Goal: Task Accomplishment & Management: Complete application form

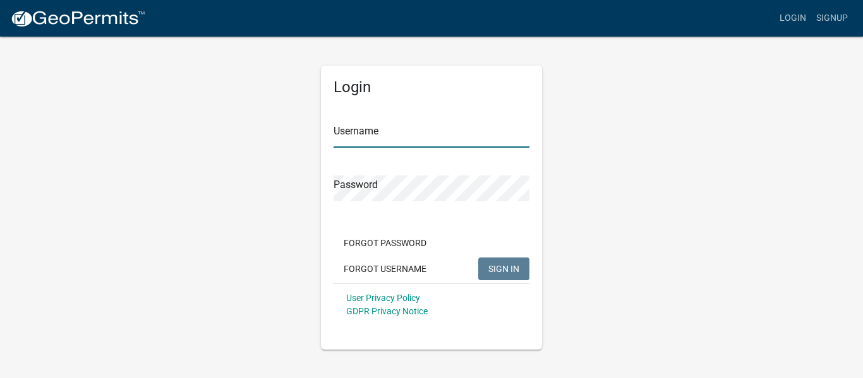
click at [354, 133] on input "Username" at bounding box center [432, 135] width 196 height 26
type input "hjlkelley1971"
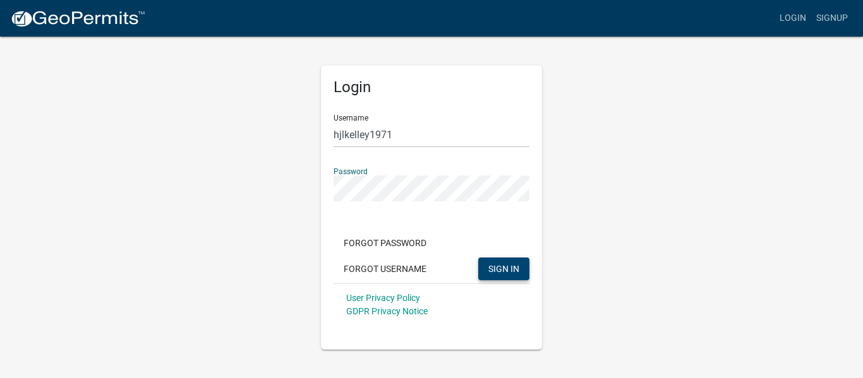
click at [495, 270] on span "SIGN IN" at bounding box center [503, 268] width 31 height 10
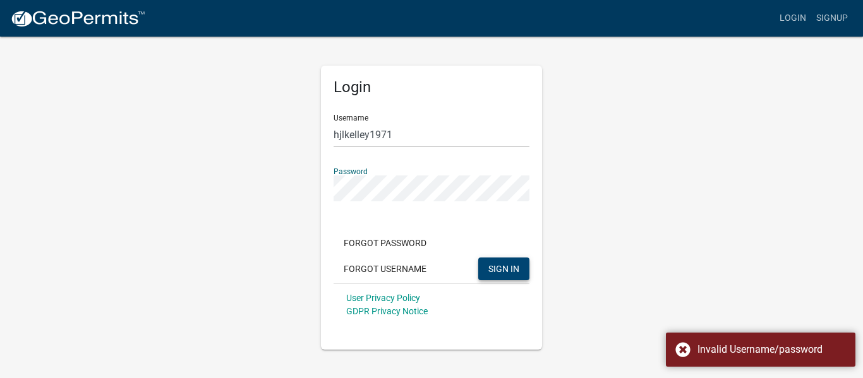
click at [321, 197] on div "Login Username hjlkelley1971 Password Forgot Password Forgot Username SIGN IN U…" at bounding box center [431, 208] width 221 height 284
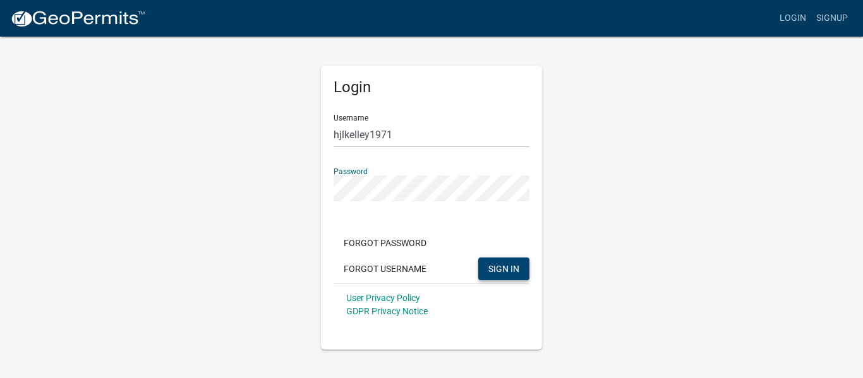
click at [493, 266] on span "SIGN IN" at bounding box center [503, 268] width 31 height 10
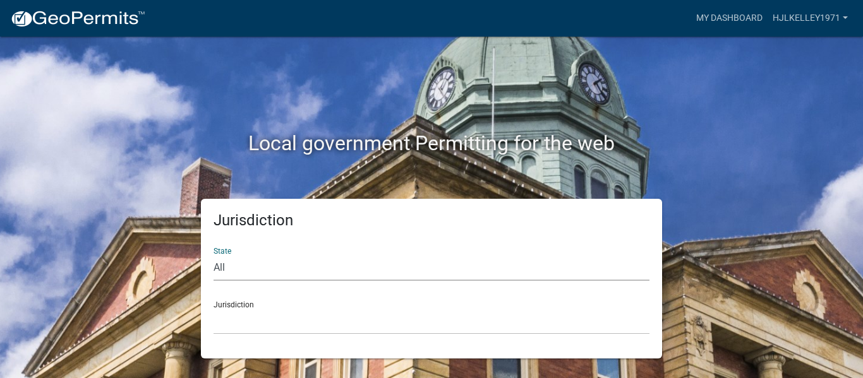
click at [293, 270] on select "All [US_STATE] [US_STATE] [US_STATE] [US_STATE] [US_STATE] [US_STATE] [US_STATE…" at bounding box center [432, 268] width 436 height 26
select select "[US_STATE]"
click at [214, 255] on select "All [US_STATE] [US_STATE] [US_STATE] [US_STATE] [US_STATE] [US_STATE] [US_STATE…" at bounding box center [432, 268] width 436 height 26
click at [261, 325] on select "[GEOGRAPHIC_DATA], [US_STATE][PERSON_NAME][GEOGRAPHIC_DATA], [US_STATE][PERSON_…" at bounding box center [432, 322] width 436 height 26
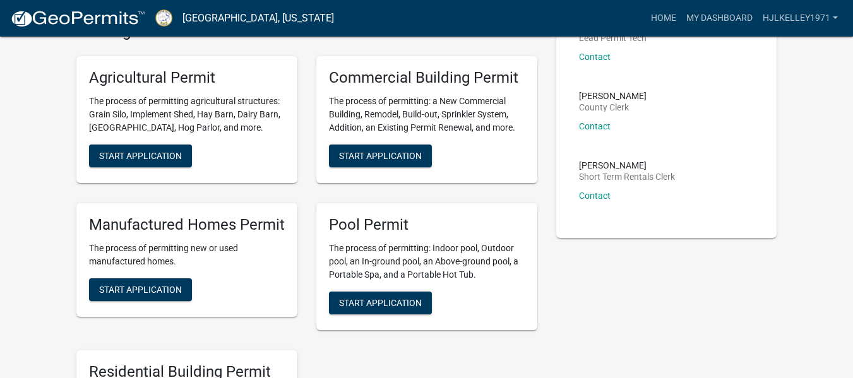
scroll to position [662, 0]
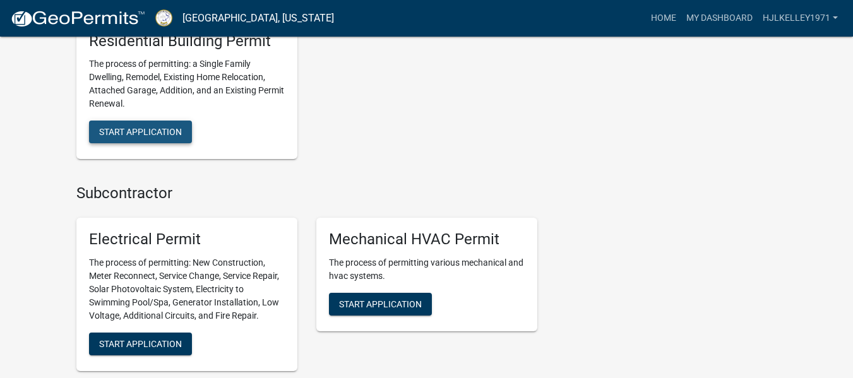
click at [145, 130] on span "Start Application" at bounding box center [140, 132] width 83 height 10
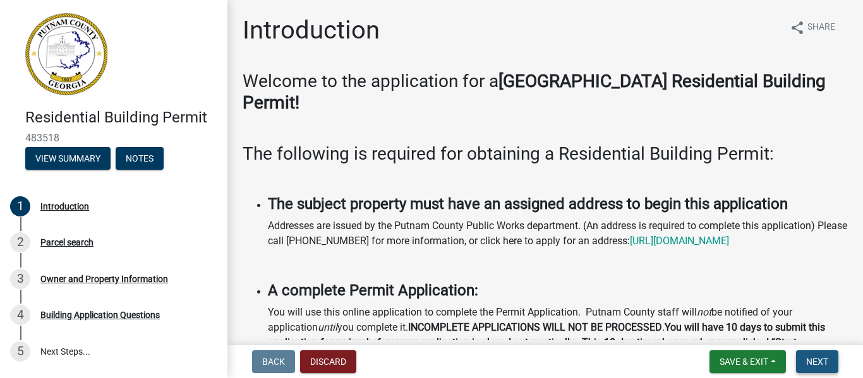
click at [804, 358] on button "Next" at bounding box center [817, 362] width 42 height 23
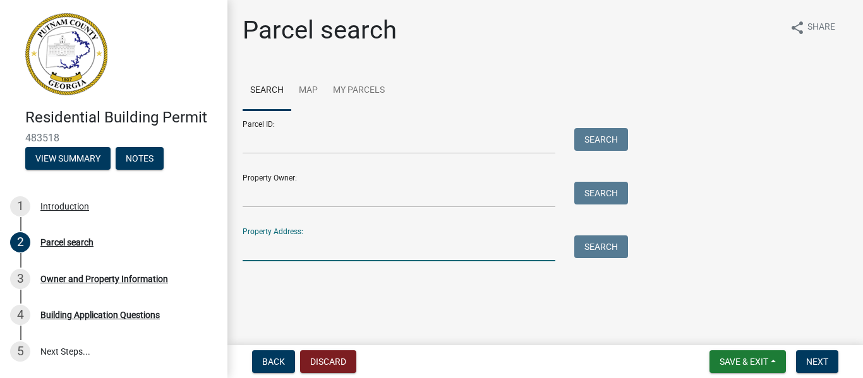
click at [373, 251] on input "Property Address:" at bounding box center [399, 249] width 313 height 26
type input "[STREET_ADDRESS]"
click at [611, 250] on button "Search" at bounding box center [601, 247] width 54 height 23
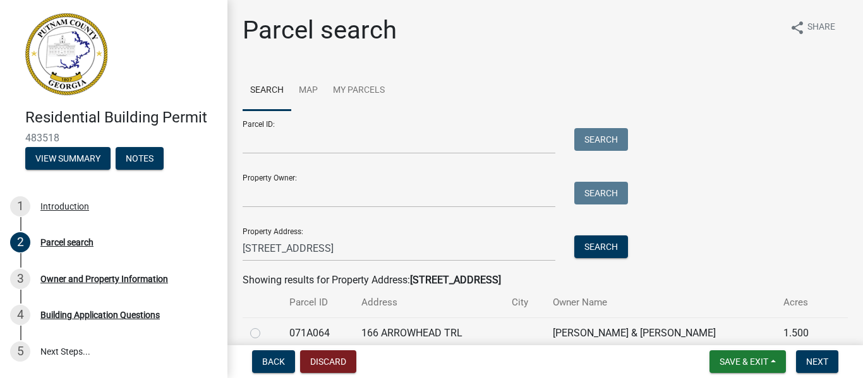
click at [265, 326] on label at bounding box center [265, 326] width 0 height 0
click at [265, 334] on input "radio" at bounding box center [269, 330] width 8 height 8
radio input "true"
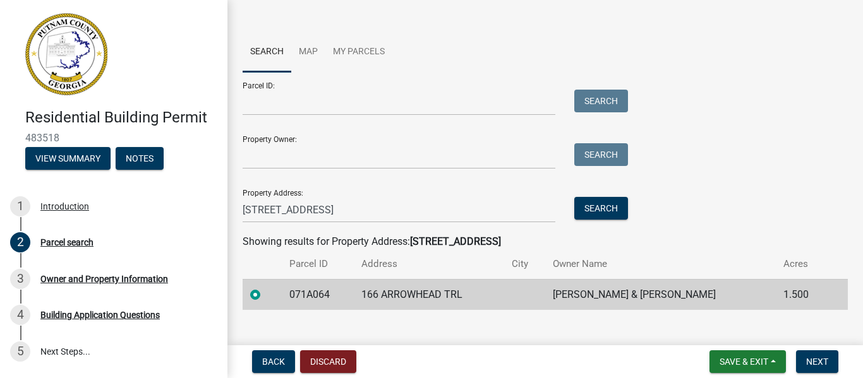
scroll to position [57, 0]
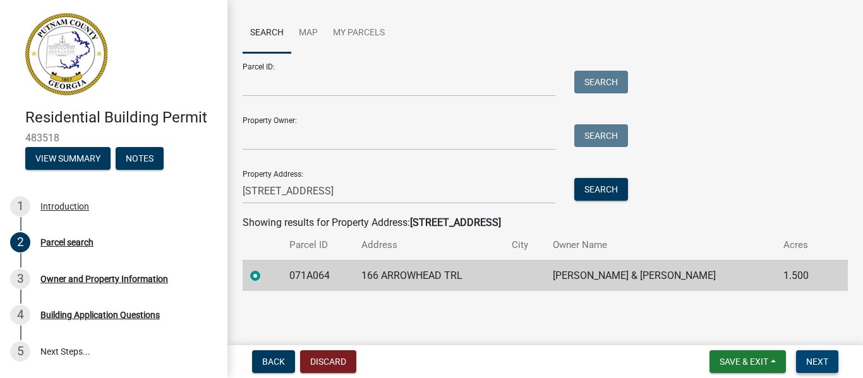
click at [811, 363] on span "Next" at bounding box center [817, 362] width 22 height 10
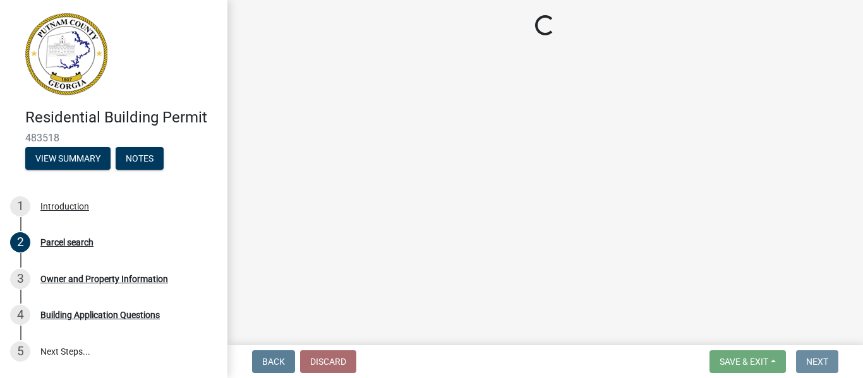
scroll to position [0, 0]
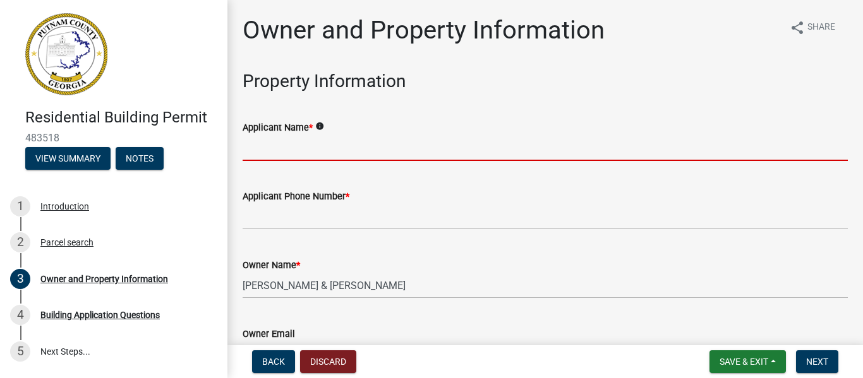
click at [374, 154] on input "Applicant Name *" at bounding box center [545, 148] width 605 height 26
type input "[PERSON_NAME]"
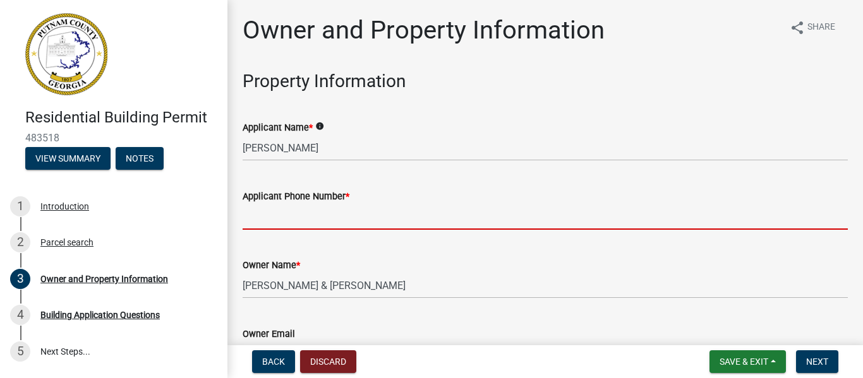
click at [358, 218] on input "Applicant Phone Number *" at bounding box center [545, 217] width 605 height 26
type input "[PHONE_NUMBER]"
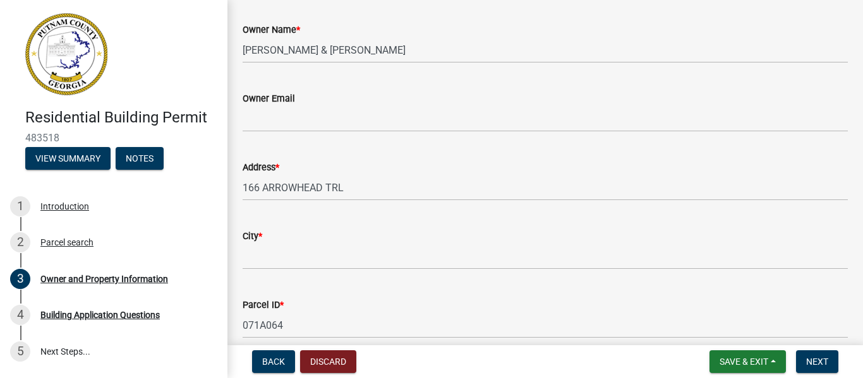
scroll to position [253, 0]
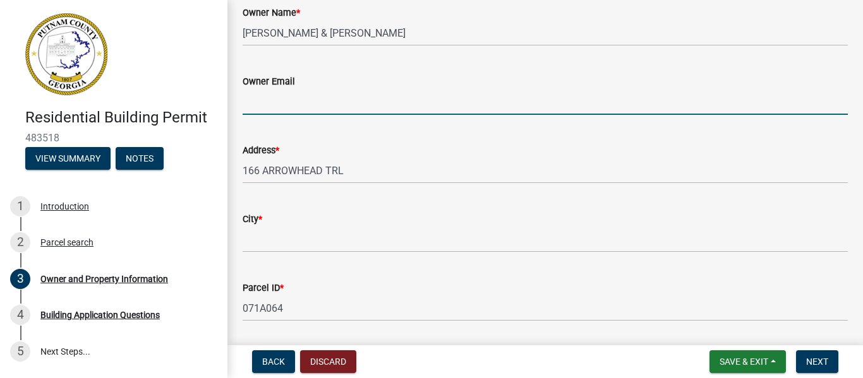
click at [356, 104] on input "Owner Email" at bounding box center [545, 102] width 605 height 26
type input "[EMAIL_ADDRESS][DOMAIN_NAME]"
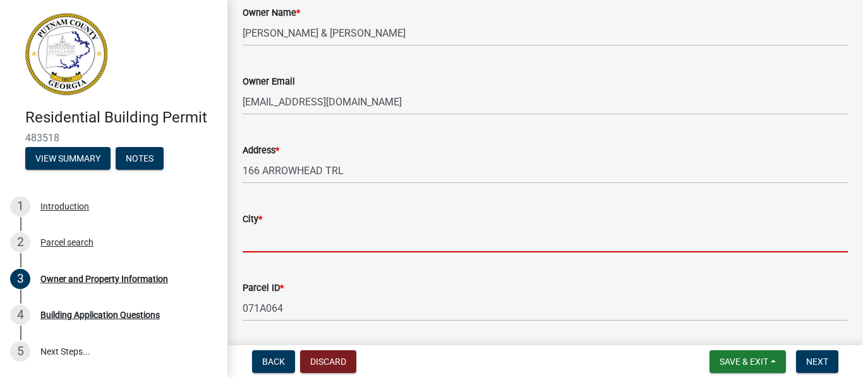
click at [342, 243] on input "City *" at bounding box center [545, 240] width 605 height 26
type input "Eatonton"
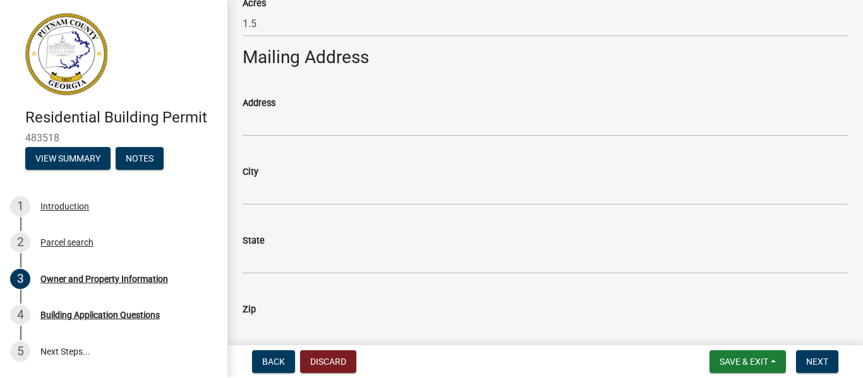
scroll to position [682, 0]
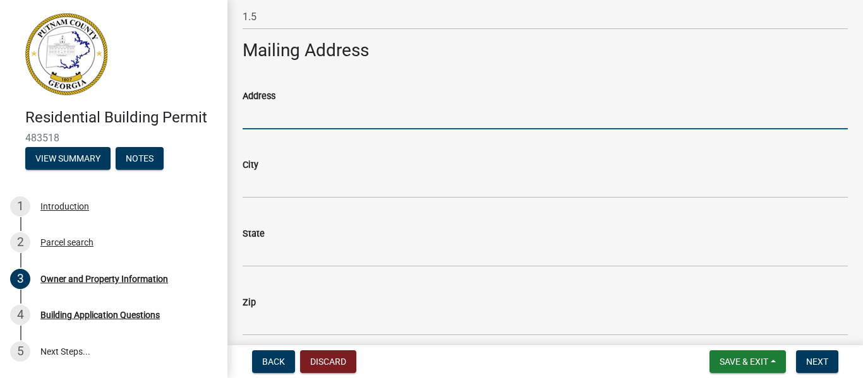
click at [413, 121] on input "Address" at bounding box center [545, 117] width 605 height 26
type input "[STREET_ADDRESS]"
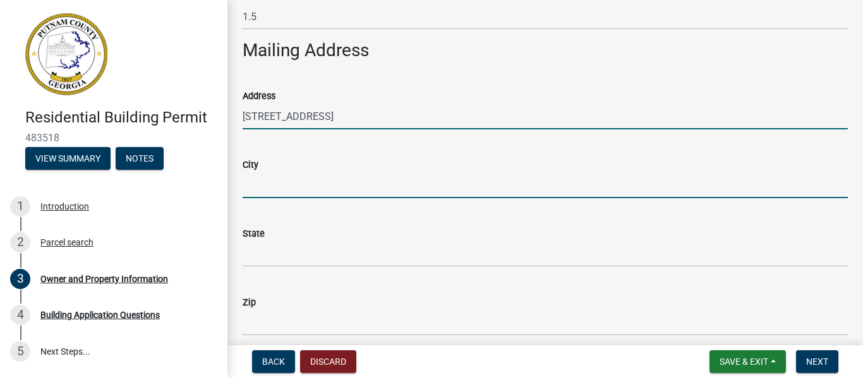
type input "Eatonton"
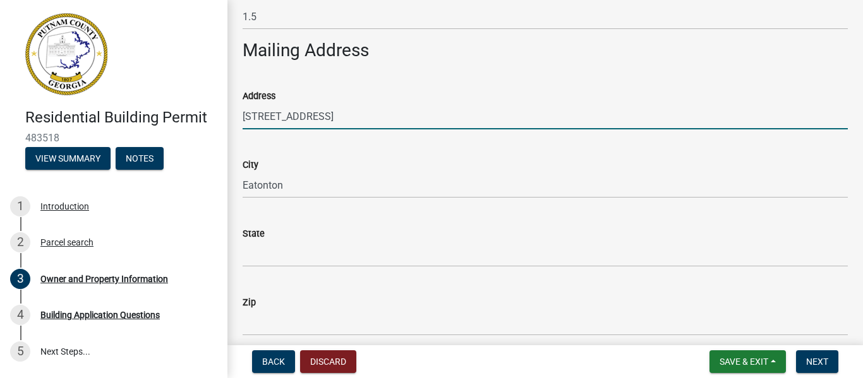
type input "GA"
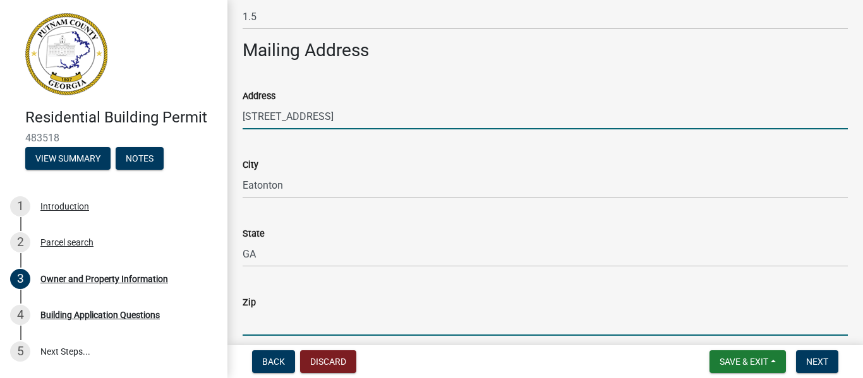
type input "31024"
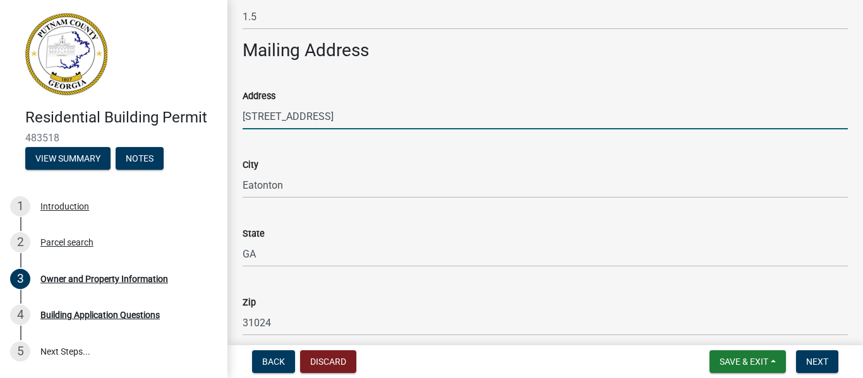
type input "[STREET_ADDRESS]"
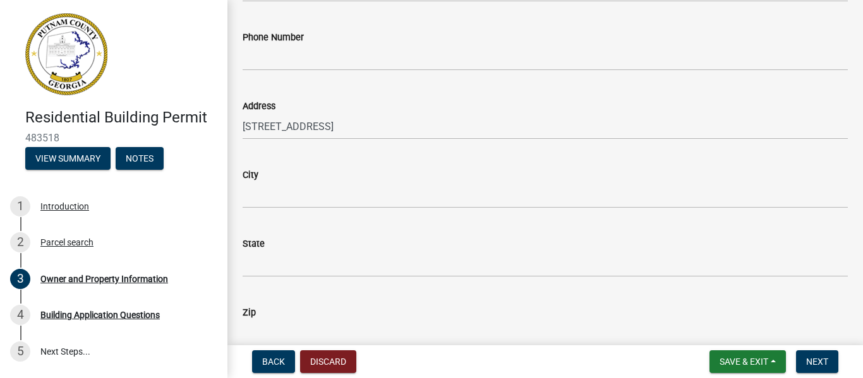
scroll to position [1181, 0]
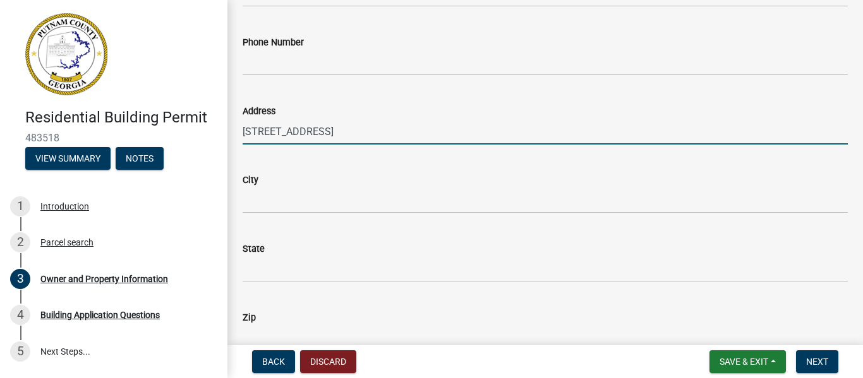
drag, startPoint x: 436, startPoint y: 130, endPoint x: 222, endPoint y: 129, distance: 213.5
click at [222, 129] on div "Residential Building Permit 483518 View Summary Notes 1 Introduction 2 Parcel s…" at bounding box center [431, 189] width 863 height 378
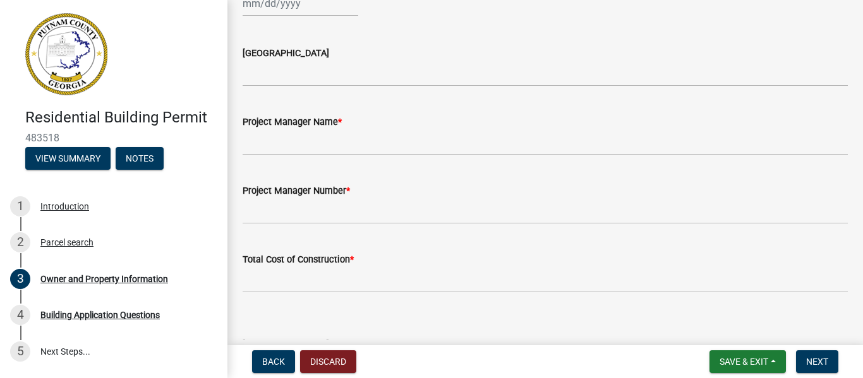
scroll to position [1914, 0]
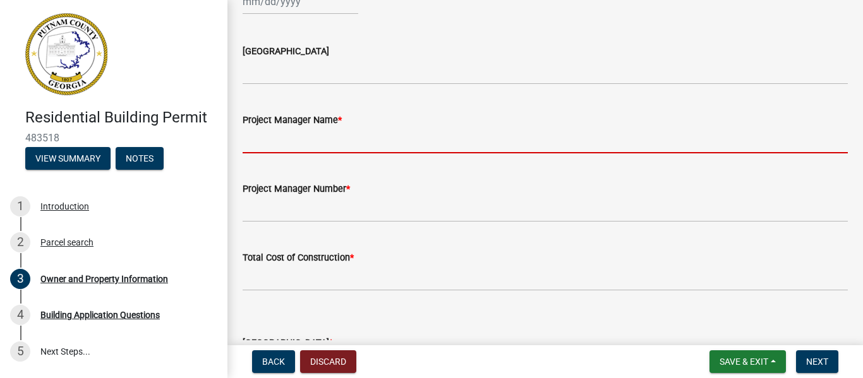
click at [348, 141] on input "Project Manager Name *" at bounding box center [545, 141] width 605 height 26
type input "[PERSON_NAME] (homeowner)"
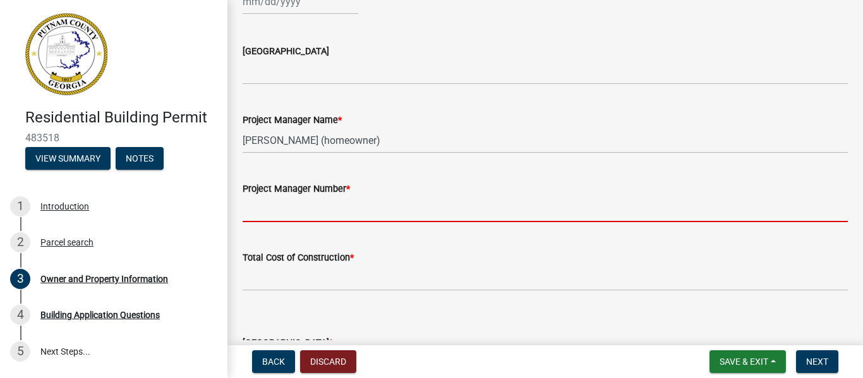
click at [352, 215] on input "Project Manager Number *" at bounding box center [545, 209] width 605 height 26
type input "[PHONE_NUMBER]"
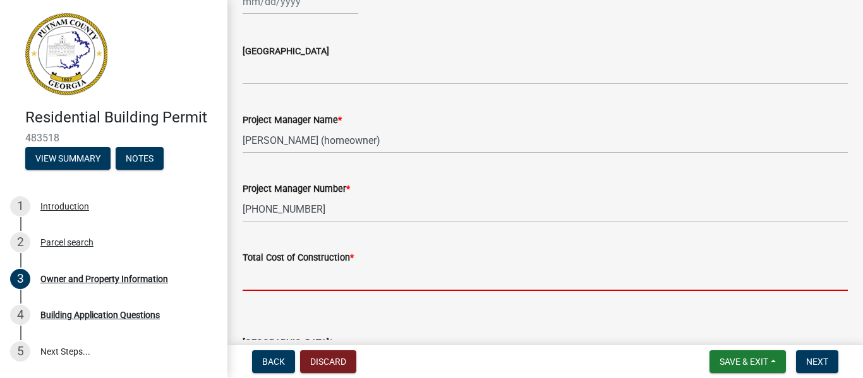
click at [337, 283] on input "text" at bounding box center [545, 278] width 605 height 26
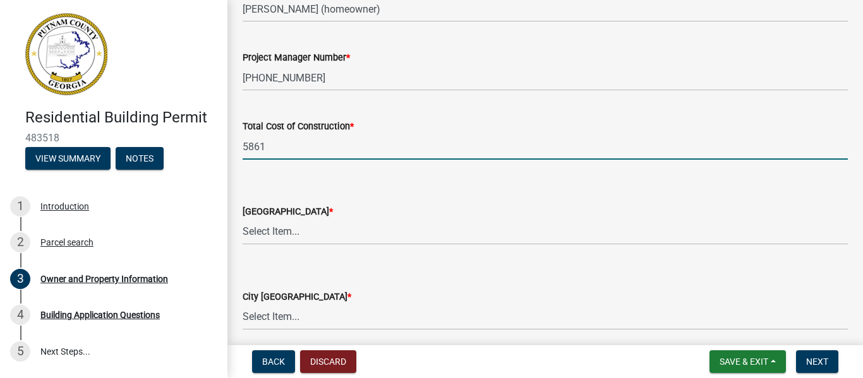
scroll to position [2070, 0]
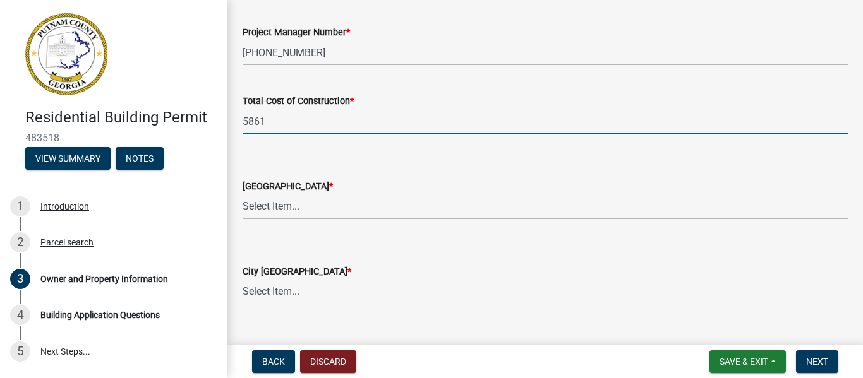
type input "5861"
click at [334, 210] on select "Select Item... AG-1 R-1R R-1 R-2 MHP RM-1 RM-3 C-1 C-2 I-M PUD N/A" at bounding box center [545, 207] width 605 height 26
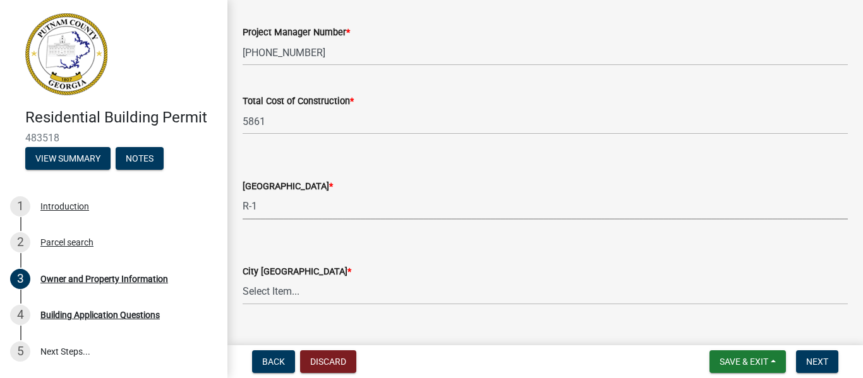
click at [243, 194] on select "Select Item... AG-1 R-1R R-1 R-2 MHP RM-1 RM-3 C-1 C-2 I-M PUD N/A" at bounding box center [545, 207] width 605 height 26
select select "34fe85c2-5f76-4343-b6bb-8ca387e0bed7"
click at [341, 296] on select "Select Item... A-1 A-2 R-1 R-2 R-3 R-4 MHP C-1 C-2 I-1 I-2 DB FH H-P N/A" at bounding box center [545, 292] width 605 height 26
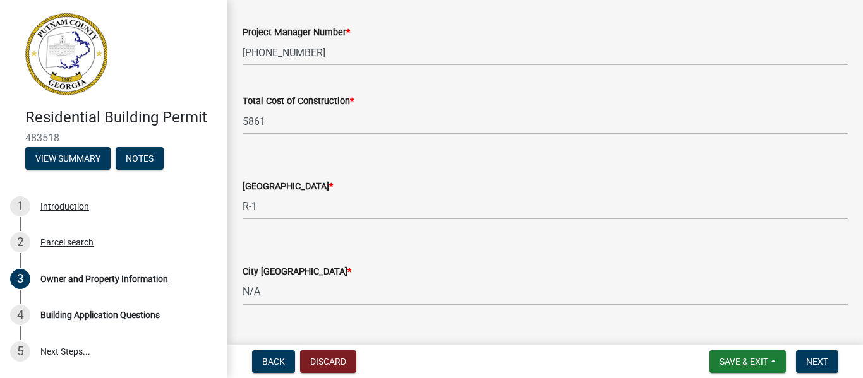
click at [243, 279] on select "Select Item... A-1 A-2 R-1 R-2 R-3 R-4 MHP C-1 C-2 I-1 I-2 DB FH H-P N/A" at bounding box center [545, 292] width 605 height 26
select select "83394b22-4a11-496c-8e5c-75ade2e72faf"
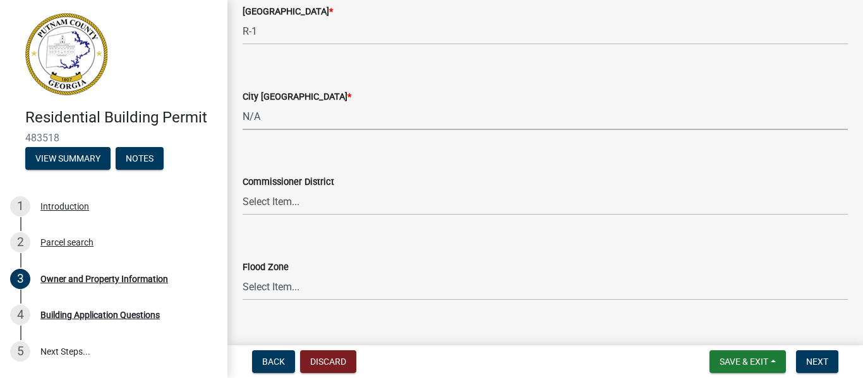
scroll to position [2266, 0]
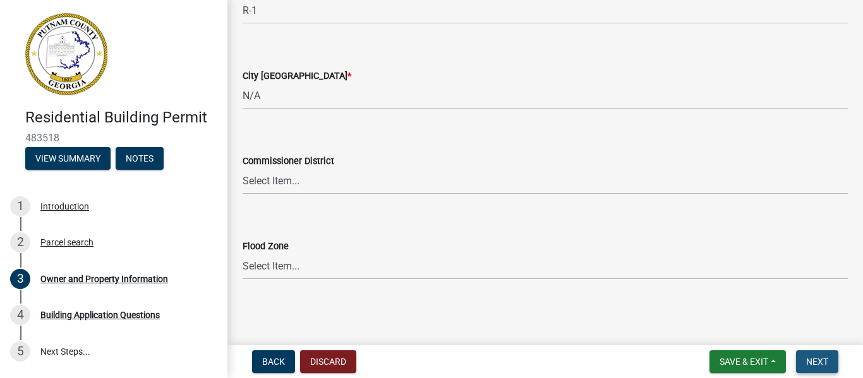
click at [826, 362] on span "Next" at bounding box center [817, 362] width 22 height 10
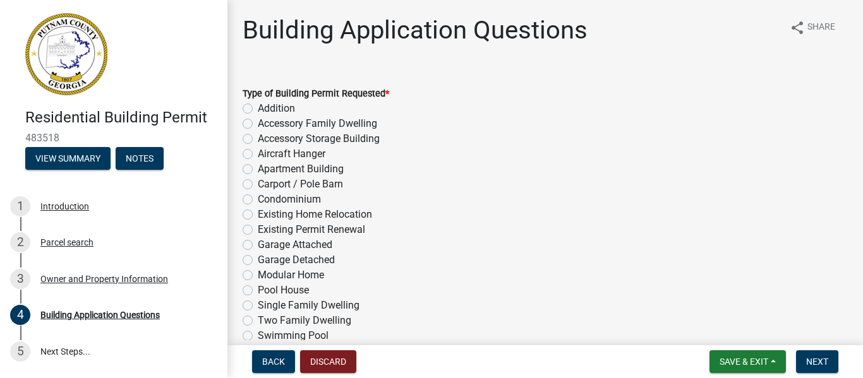
click at [258, 260] on label "Garage Detached" at bounding box center [296, 260] width 77 height 15
click at [258, 260] on input "Garage Detached" at bounding box center [262, 257] width 8 height 8
radio input "true"
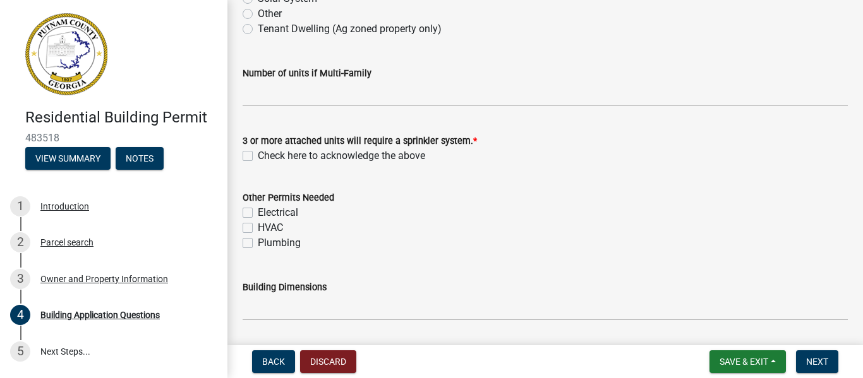
scroll to position [404, 0]
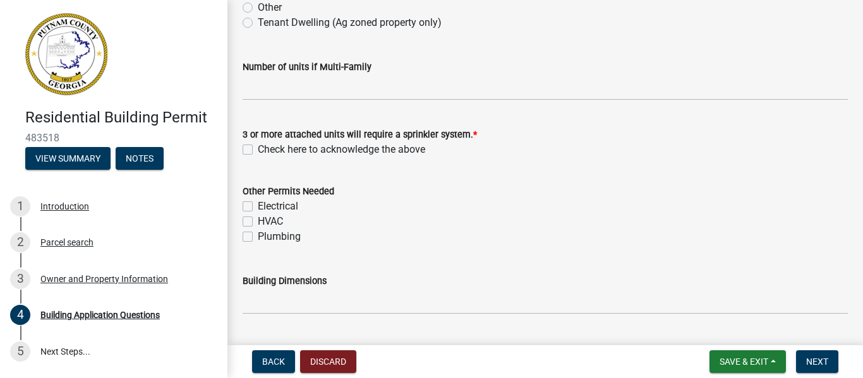
click at [258, 151] on label "Check here to acknowledge the above" at bounding box center [341, 149] width 167 height 15
click at [258, 150] on input "Check here to acknowledge the above" at bounding box center [262, 146] width 8 height 8
checkbox input "true"
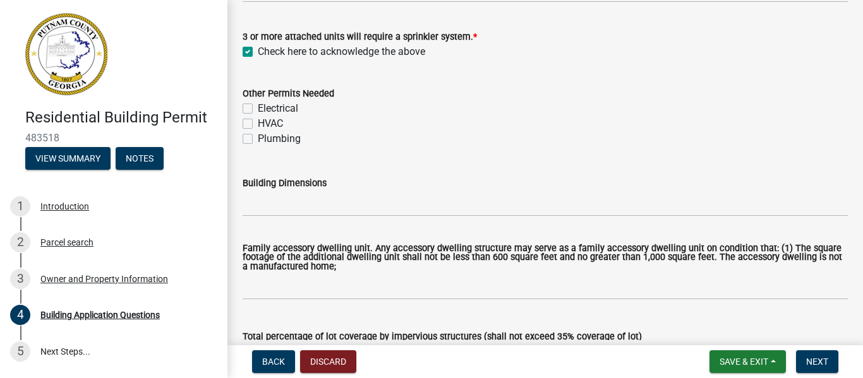
scroll to position [531, 0]
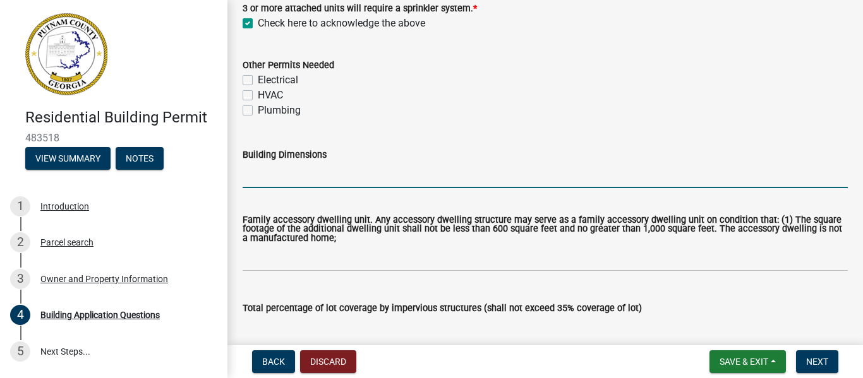
click at [321, 180] on input "Building Dimensions" at bounding box center [545, 175] width 605 height 26
click at [253, 176] on input "12' L x 14' W" at bounding box center [545, 175] width 605 height 26
click at [282, 178] on input "24' L x 14' W" at bounding box center [545, 175] width 605 height 26
click at [284, 179] on input "24' L x 14' W" at bounding box center [545, 175] width 605 height 26
click at [311, 177] on input "24' L x 12' W" at bounding box center [545, 175] width 605 height 26
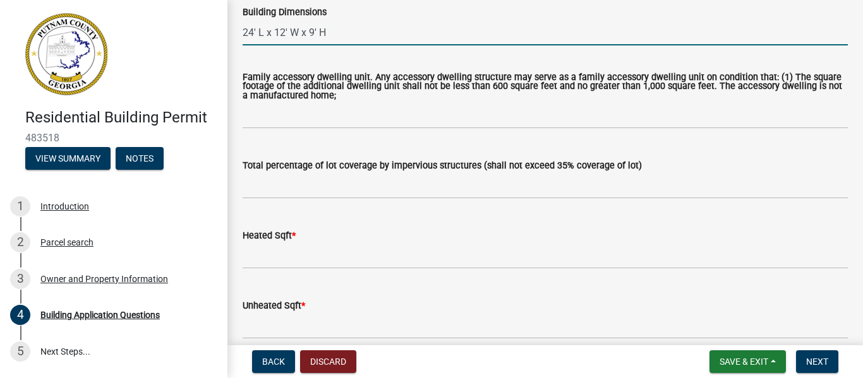
scroll to position [682, 0]
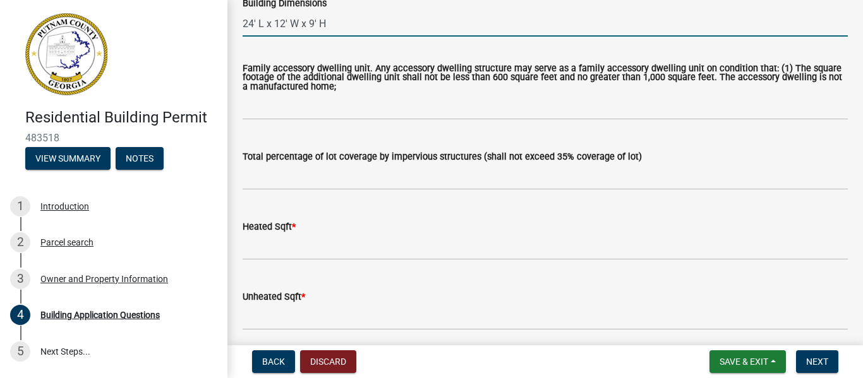
type input "24' L x 12' W x 9' H"
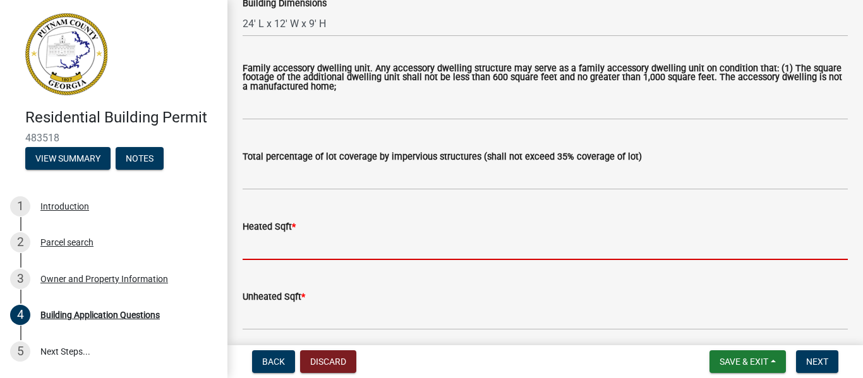
click at [298, 251] on input "text" at bounding box center [545, 247] width 605 height 26
type input "0"
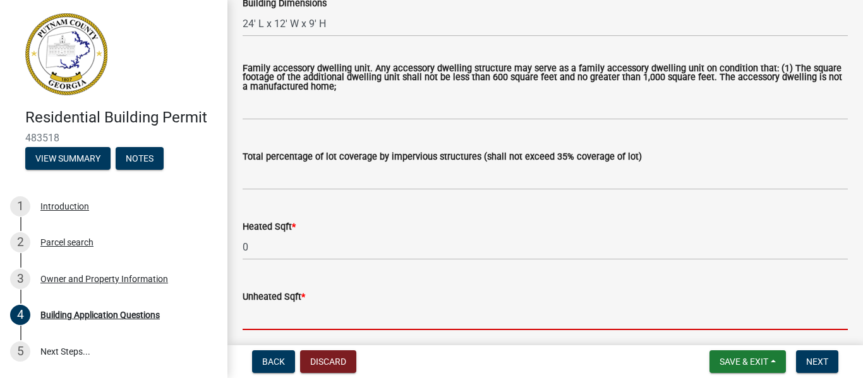
click at [294, 321] on input "text" at bounding box center [545, 318] width 605 height 26
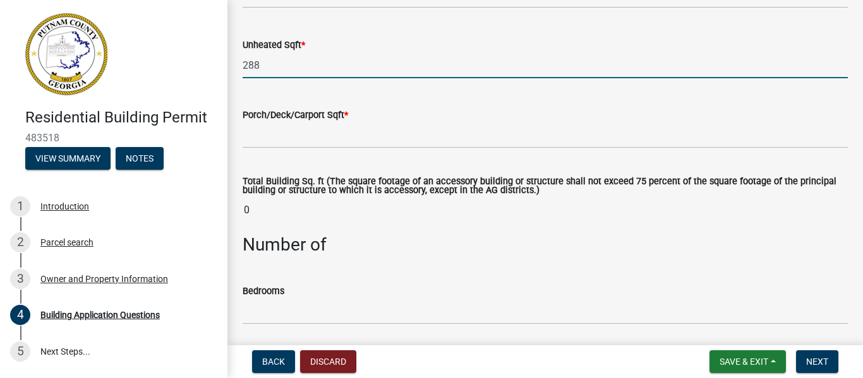
scroll to position [935, 0]
type input "288"
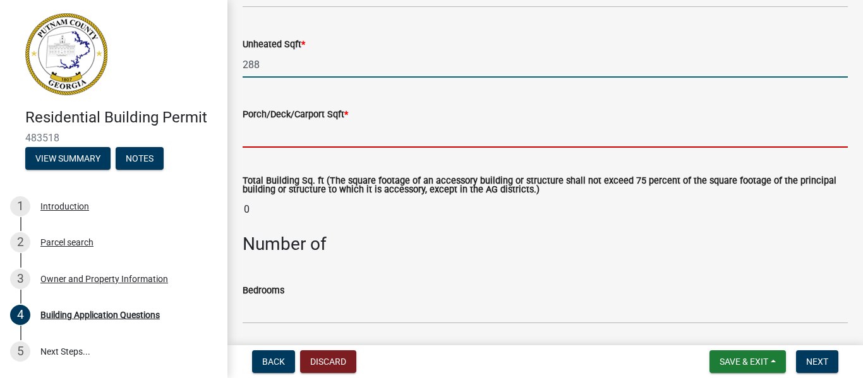
click at [382, 145] on input "text" at bounding box center [545, 135] width 605 height 26
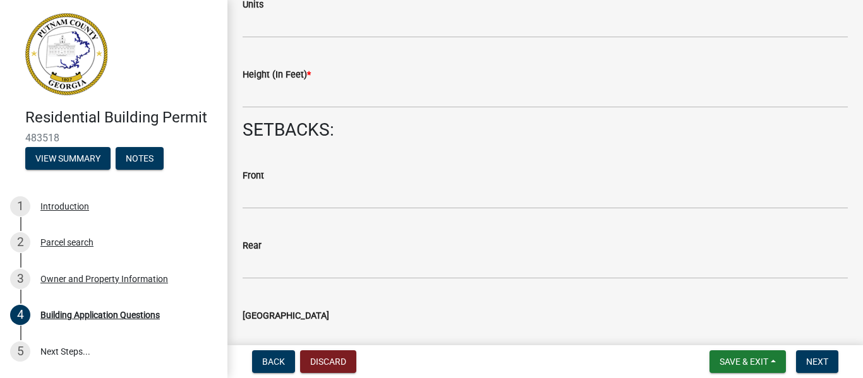
scroll to position [1718, 0]
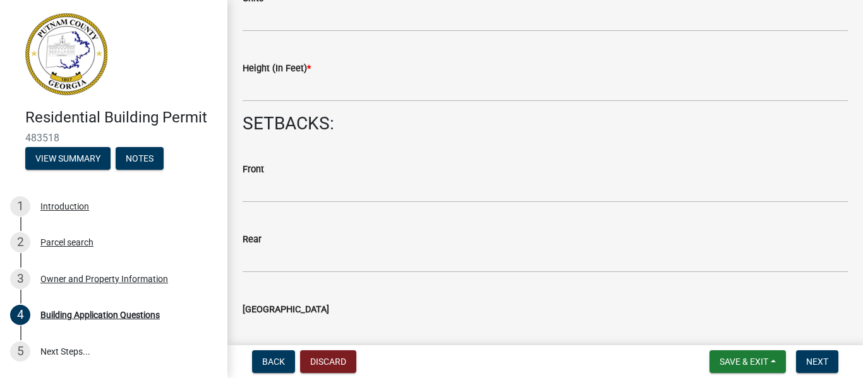
type input "0"
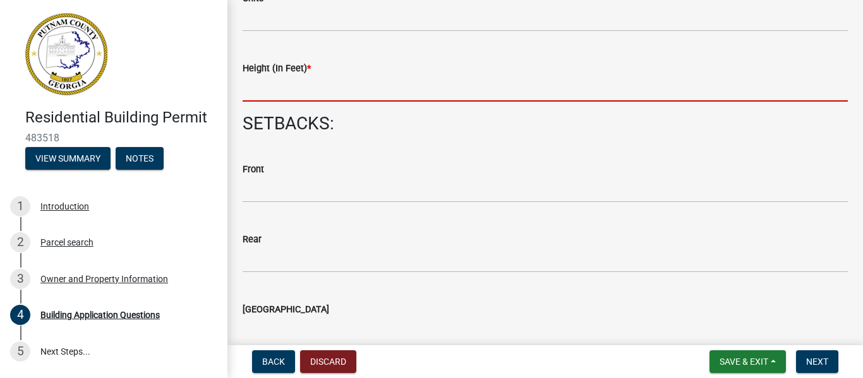
scroll to position [1665, 0]
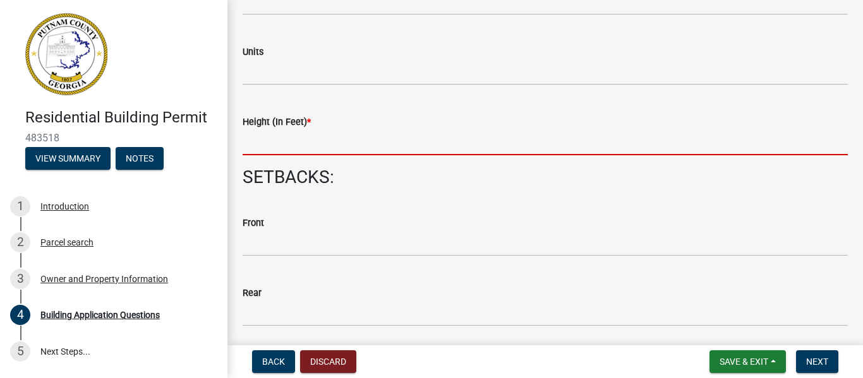
click at [326, 130] on input "text" at bounding box center [545, 143] width 605 height 26
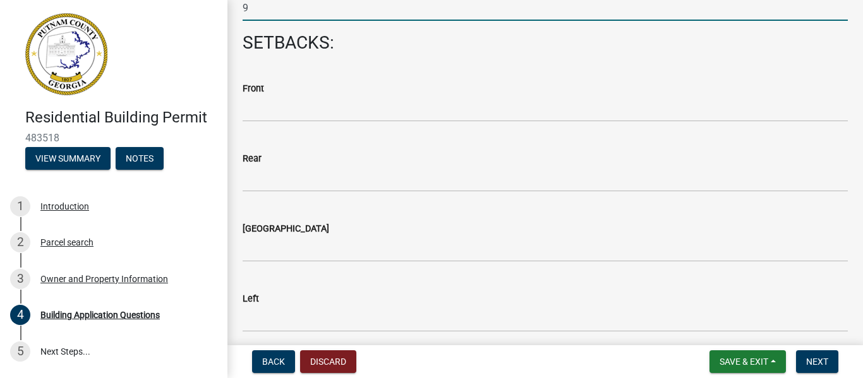
scroll to position [1774, 0]
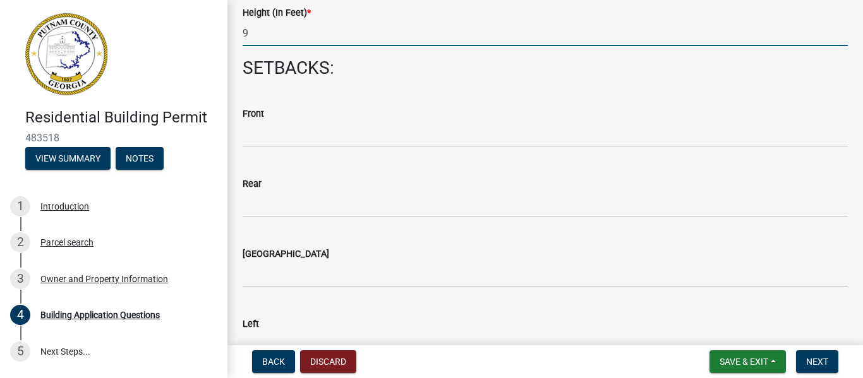
type input "9"
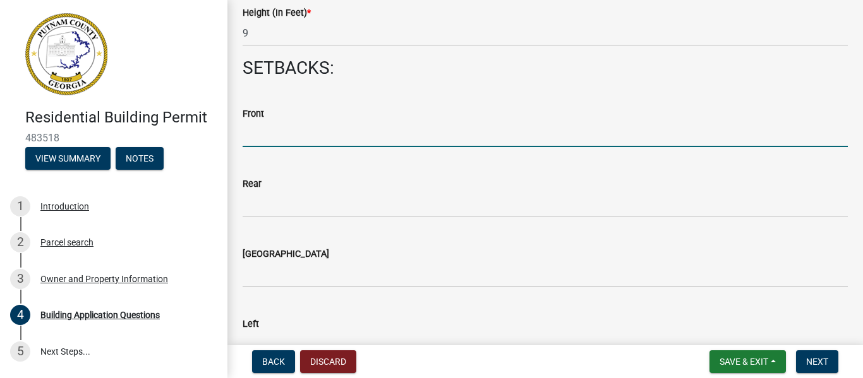
click at [262, 141] on input "text" at bounding box center [545, 134] width 605 height 26
type input "125"
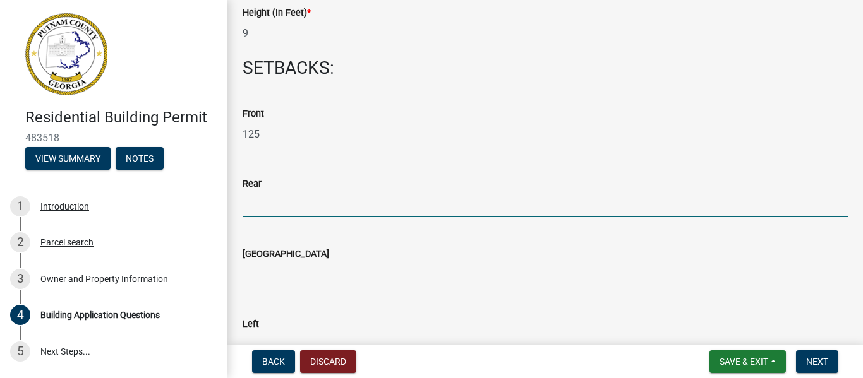
click at [253, 211] on input "text" at bounding box center [545, 204] width 605 height 26
type input "60"
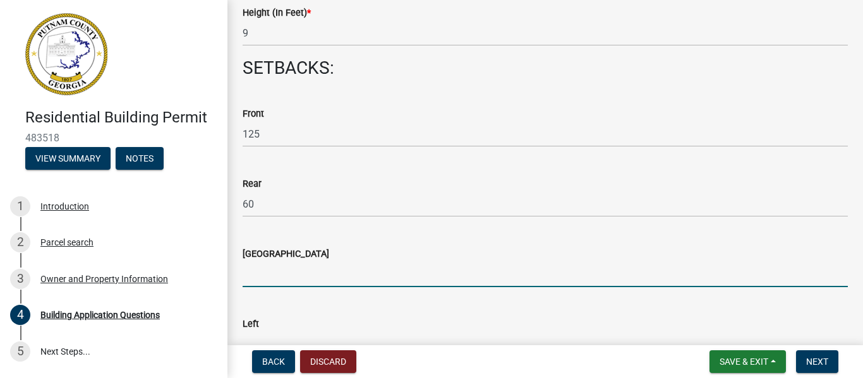
click at [275, 284] on input "text" at bounding box center [545, 275] width 605 height 26
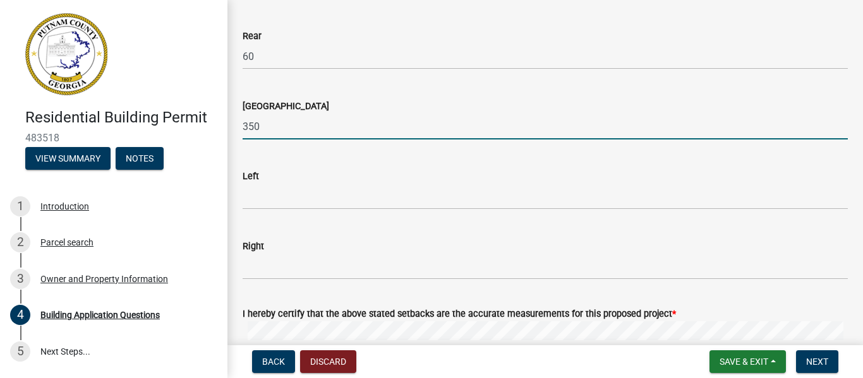
scroll to position [1926, 0]
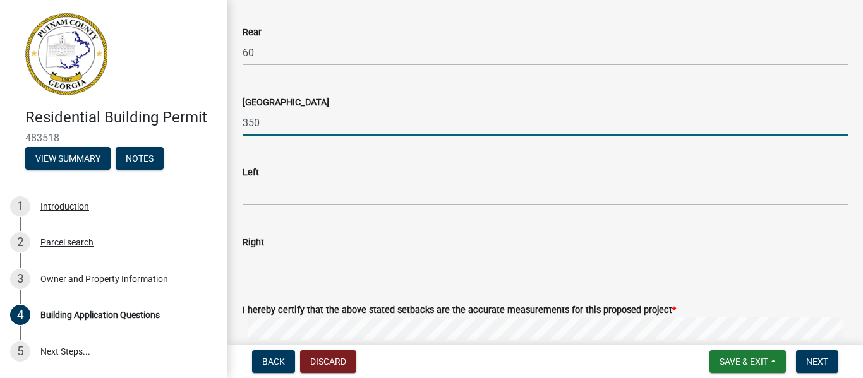
type input "350"
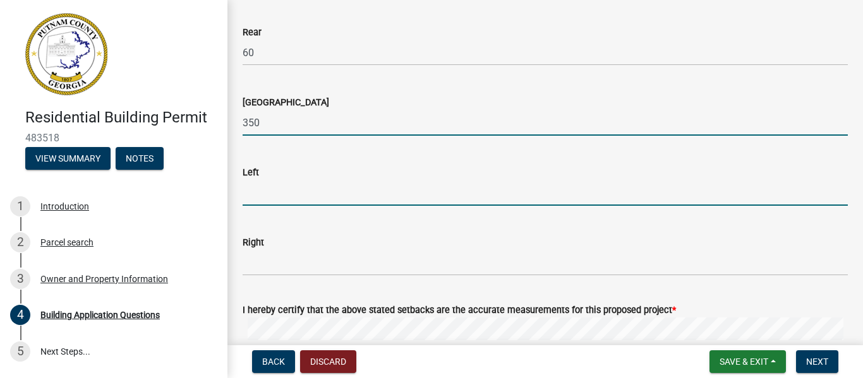
click at [270, 203] on input "text" at bounding box center [545, 193] width 605 height 26
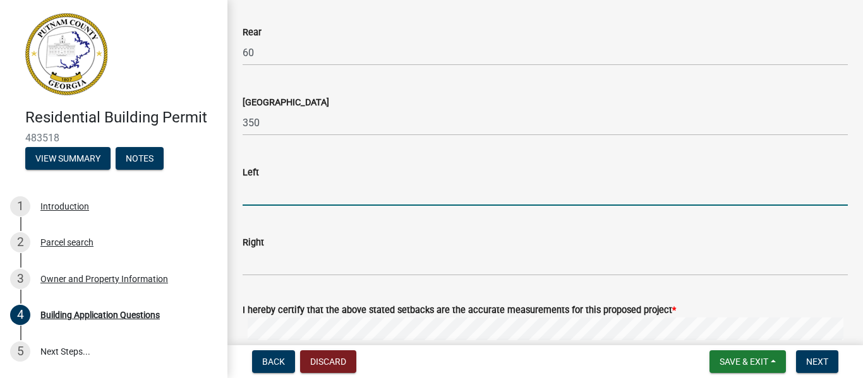
type input "180"
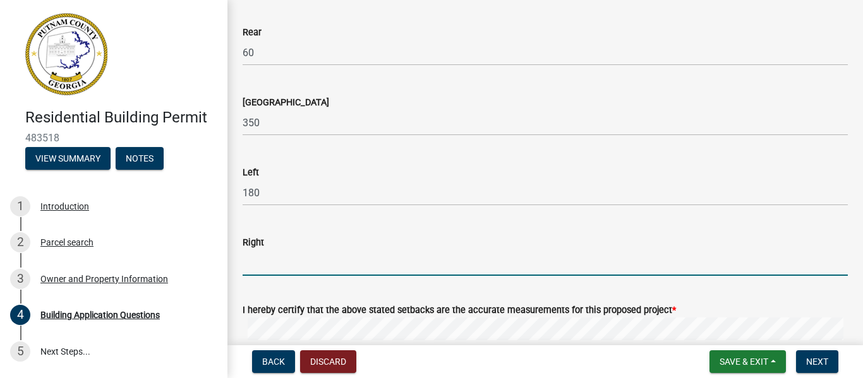
click at [288, 269] on input "text" at bounding box center [545, 263] width 605 height 26
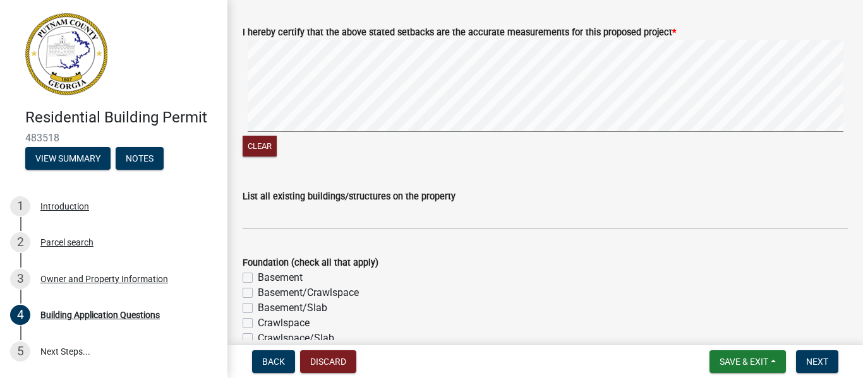
scroll to position [2229, 0]
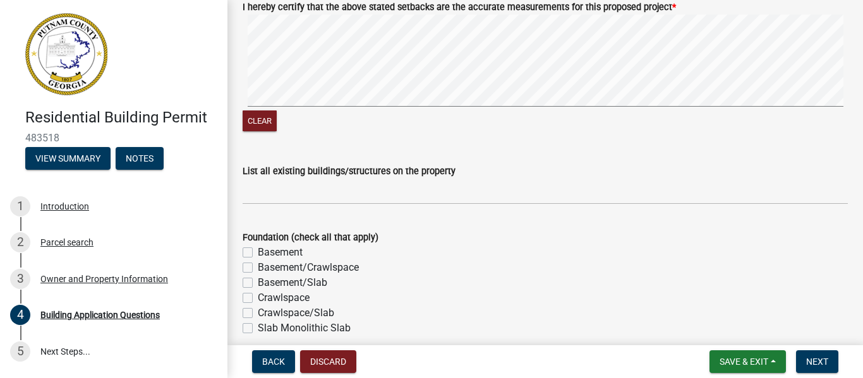
type input "20"
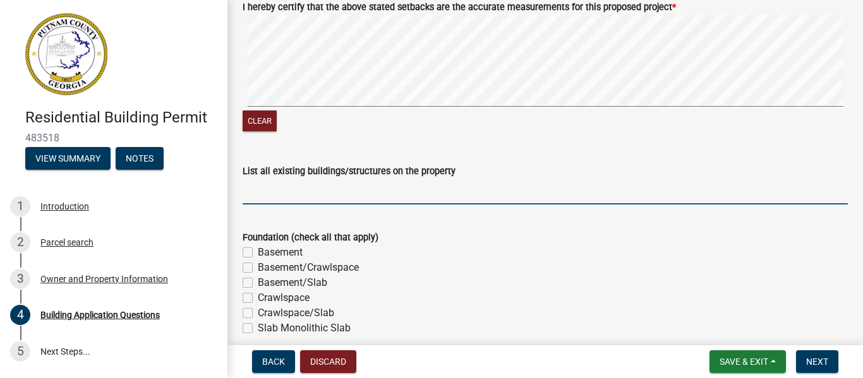
click at [349, 199] on input "List all existing buildings/structures on the property" at bounding box center [545, 192] width 605 height 26
click at [294, 196] on input "house" at bounding box center [545, 192] width 605 height 26
type input "house and shop building"
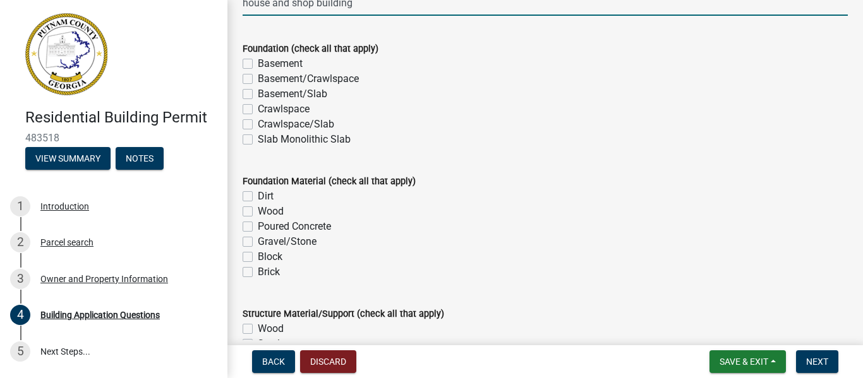
scroll to position [2406, 0]
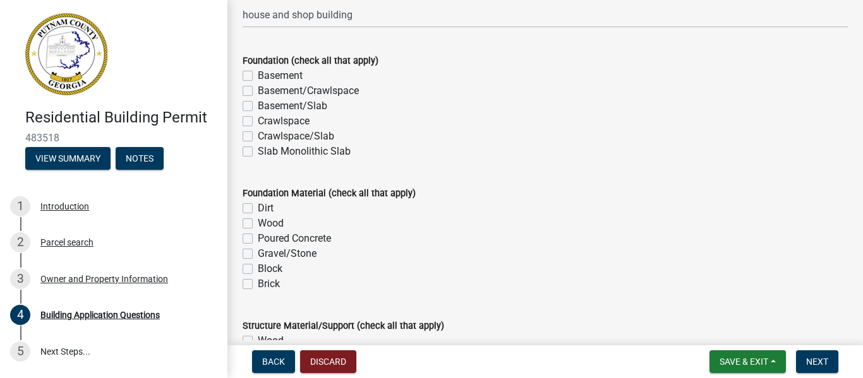
click at [258, 255] on label "Gravel/Stone" at bounding box center [287, 253] width 59 height 15
click at [258, 255] on input "Gravel/Stone" at bounding box center [262, 250] width 8 height 8
checkbox input "true"
checkbox input "false"
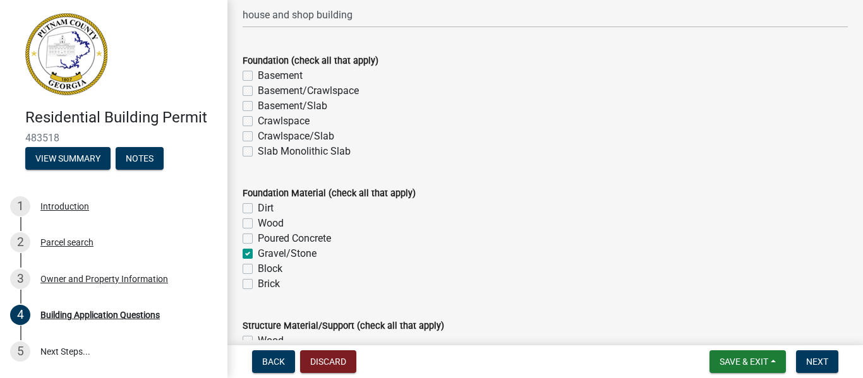
checkbox input "false"
checkbox input "true"
checkbox input "false"
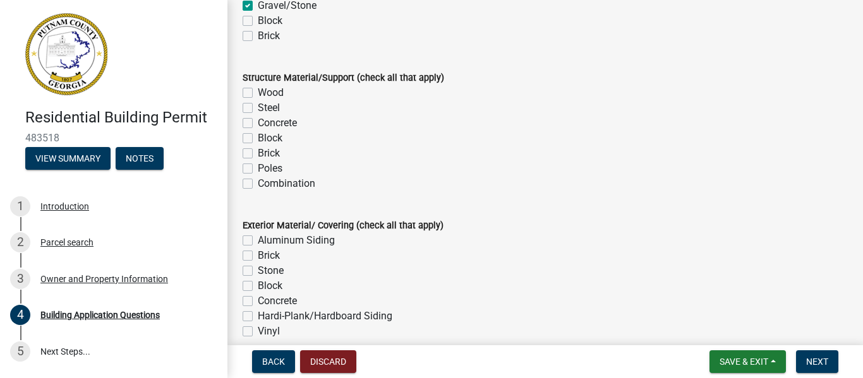
scroll to position [2658, 0]
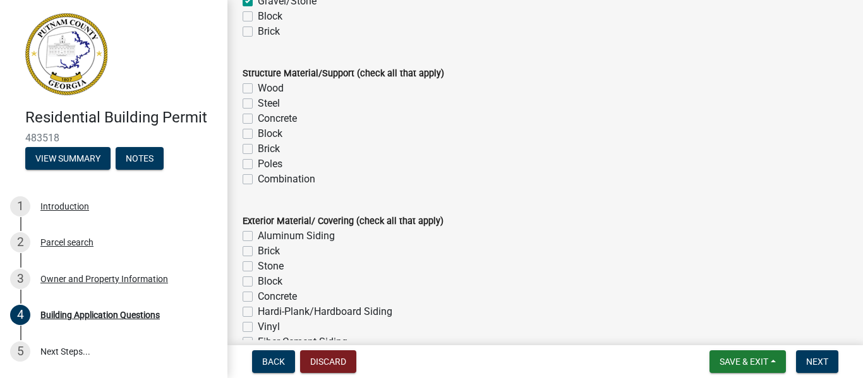
click at [258, 103] on label "Steel" at bounding box center [269, 103] width 22 height 15
click at [258, 103] on input "Steel" at bounding box center [262, 100] width 8 height 8
checkbox input "true"
checkbox input "false"
checkbox input "true"
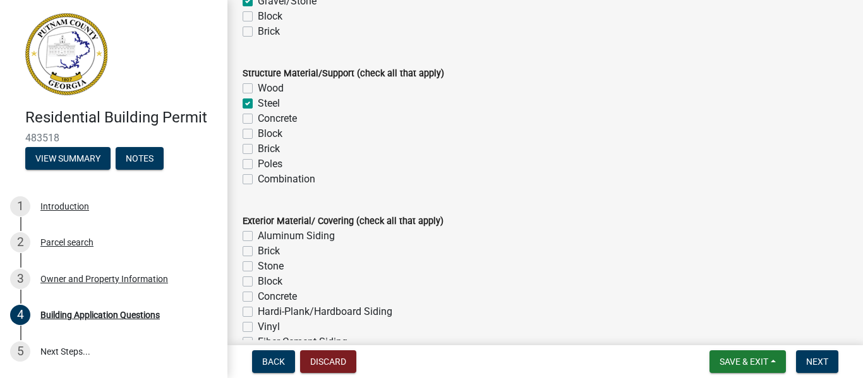
checkbox input "false"
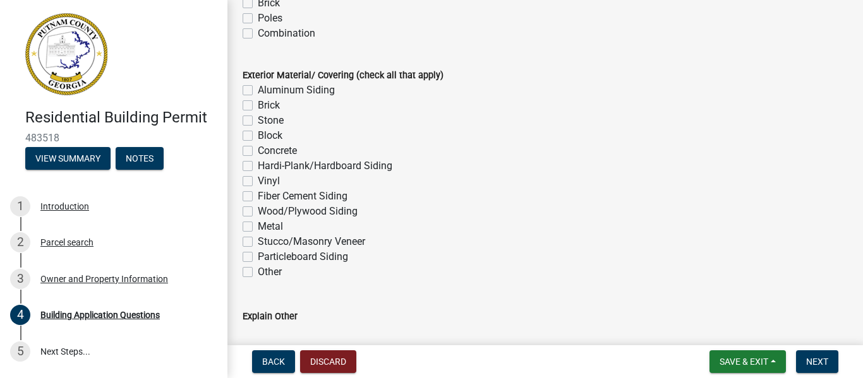
scroll to position [2810, 0]
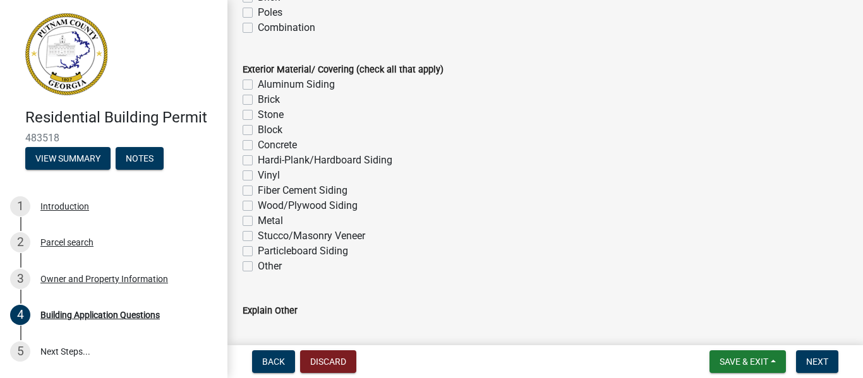
click at [258, 221] on label "Metal" at bounding box center [270, 221] width 25 height 15
click at [258, 221] on input "Metal" at bounding box center [262, 218] width 8 height 8
checkbox input "true"
checkbox input "false"
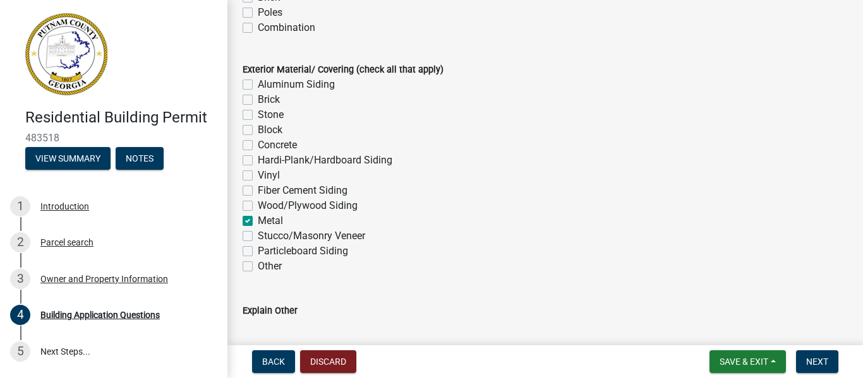
checkbox input "false"
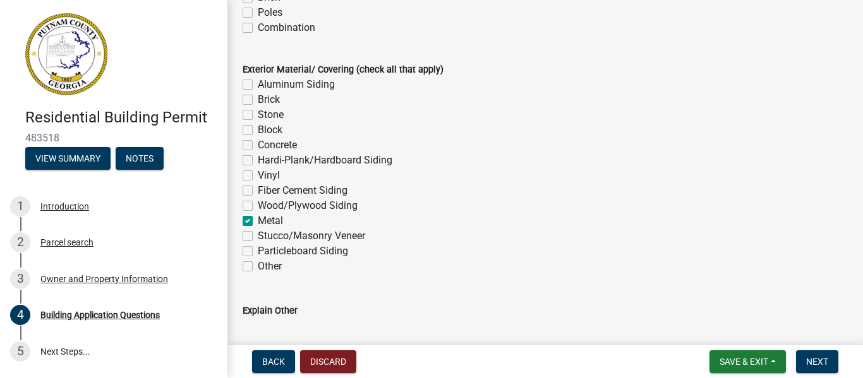
checkbox input "false"
checkbox input "true"
checkbox input "false"
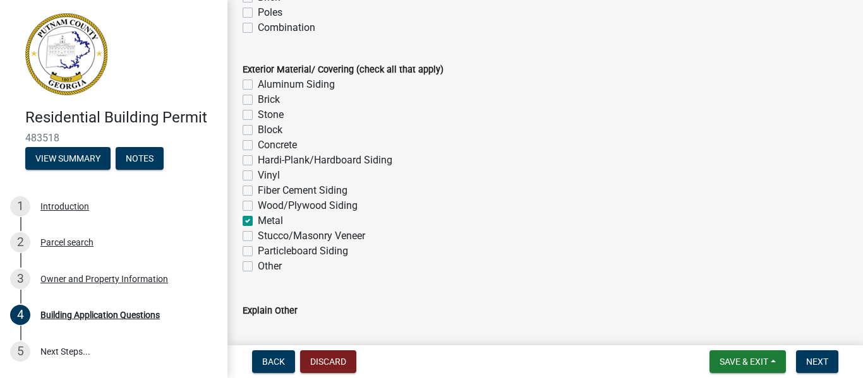
checkbox input "false"
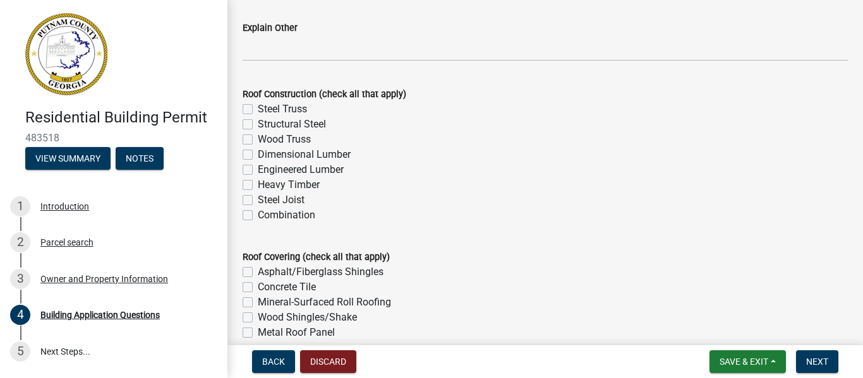
scroll to position [3113, 0]
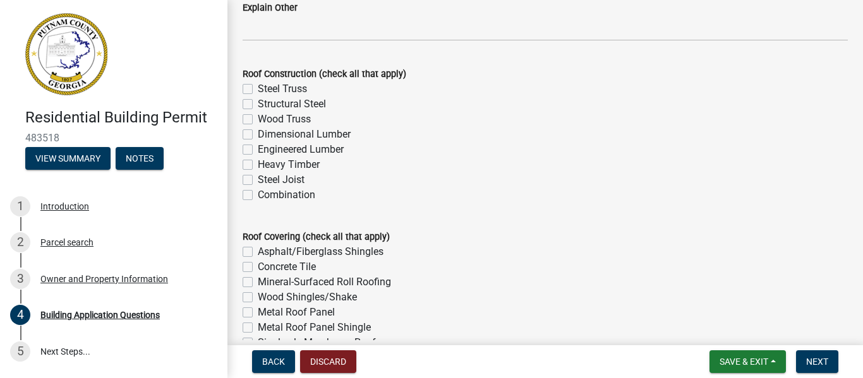
click at [258, 90] on label "Steel Truss" at bounding box center [282, 88] width 49 height 15
click at [258, 90] on input "Steel Truss" at bounding box center [262, 85] width 8 height 8
checkbox input "true"
checkbox input "false"
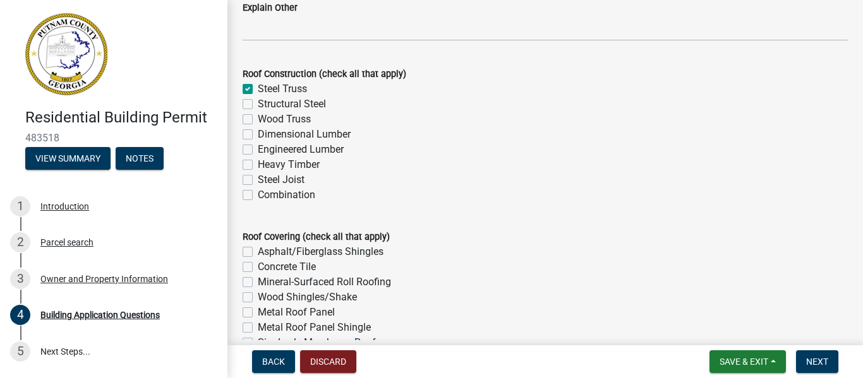
checkbox input "false"
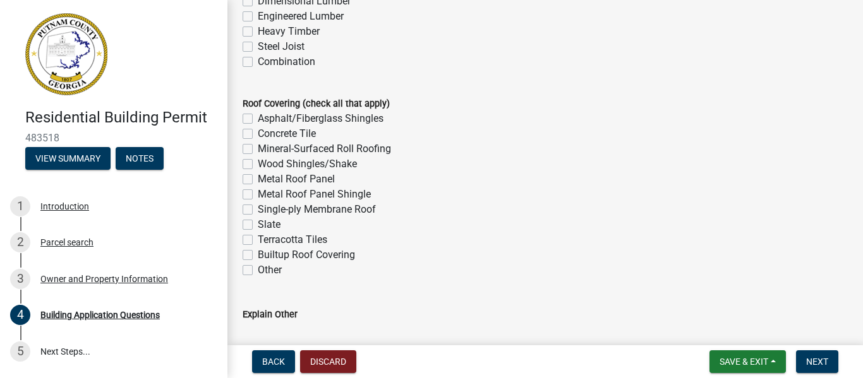
scroll to position [3265, 0]
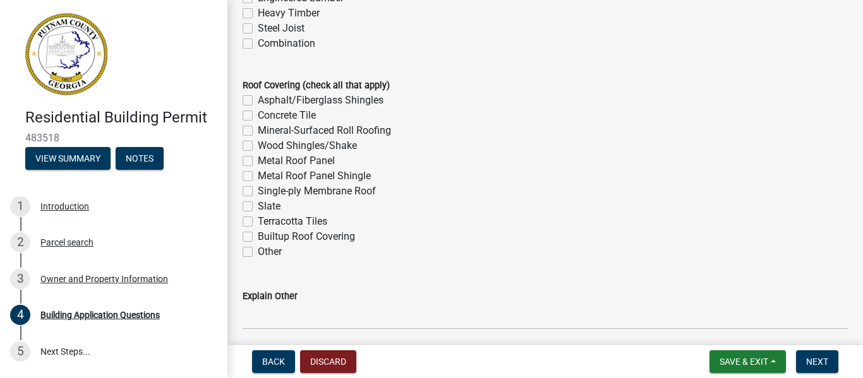
click at [258, 160] on label "Metal Roof Panel" at bounding box center [296, 161] width 77 height 15
click at [258, 160] on input "Metal Roof Panel" at bounding box center [262, 158] width 8 height 8
checkbox input "true"
checkbox input "false"
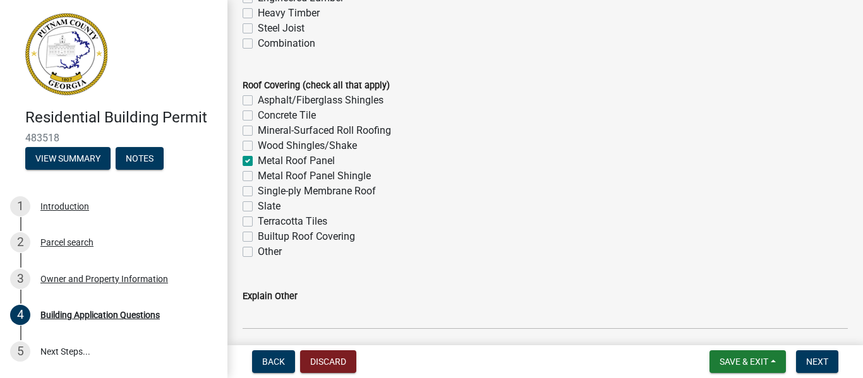
checkbox input "false"
checkbox input "true"
checkbox input "false"
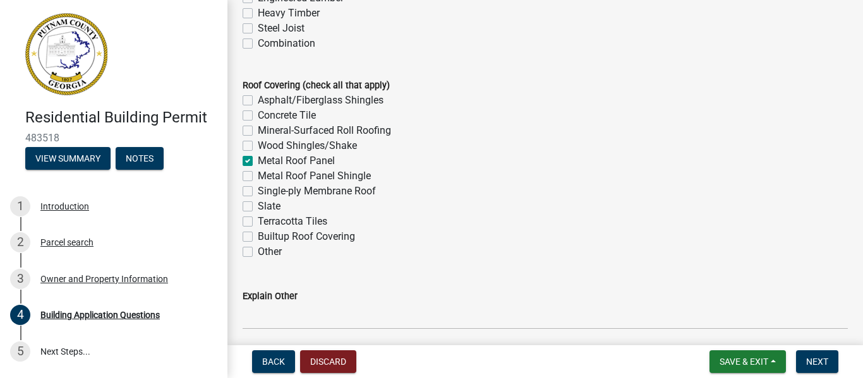
checkbox input "false"
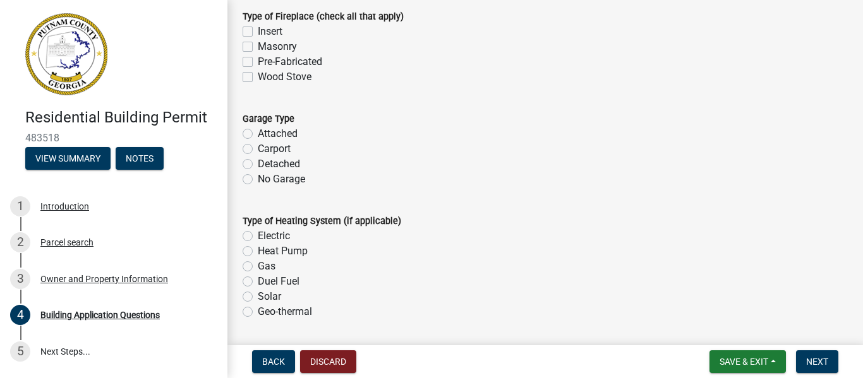
scroll to position [3821, 0]
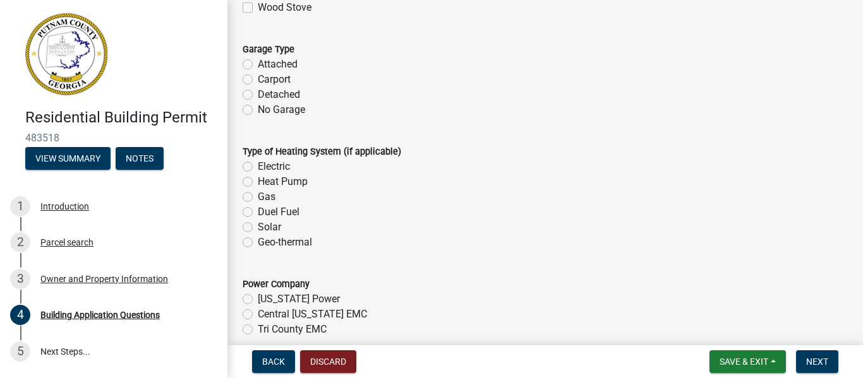
click at [258, 94] on label "Detached" at bounding box center [279, 94] width 42 height 15
click at [258, 94] on input "Detached" at bounding box center [262, 91] width 8 height 8
radio input "true"
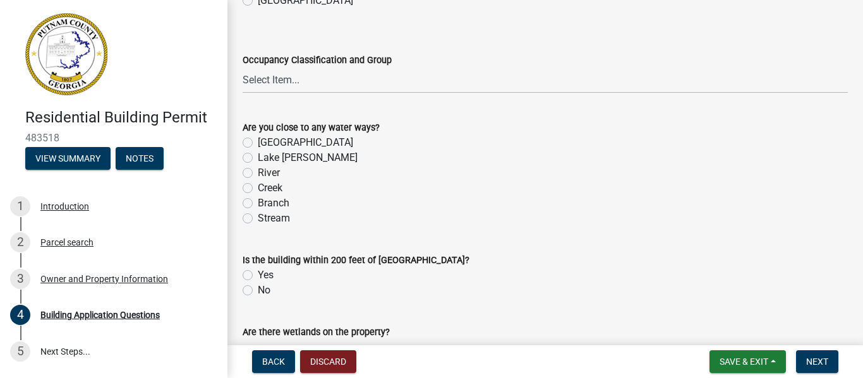
scroll to position [4377, 0]
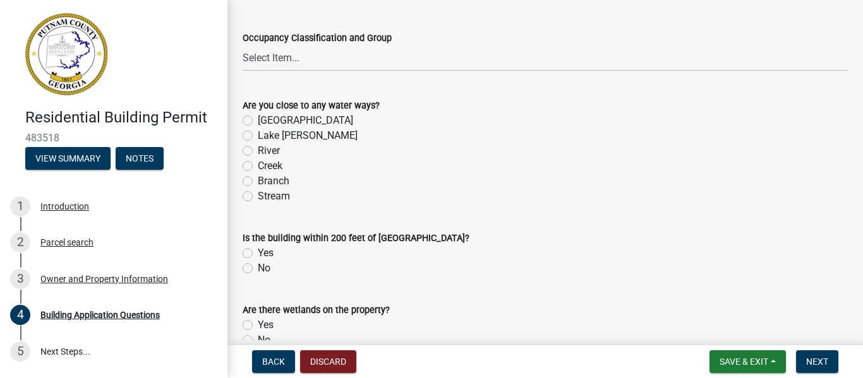
click at [258, 122] on label "[GEOGRAPHIC_DATA]" at bounding box center [305, 120] width 95 height 15
click at [258, 121] on input "[GEOGRAPHIC_DATA]" at bounding box center [262, 117] width 8 height 8
radio input "true"
click at [258, 269] on label "No" at bounding box center [264, 268] width 13 height 15
click at [258, 269] on input "No" at bounding box center [262, 265] width 8 height 8
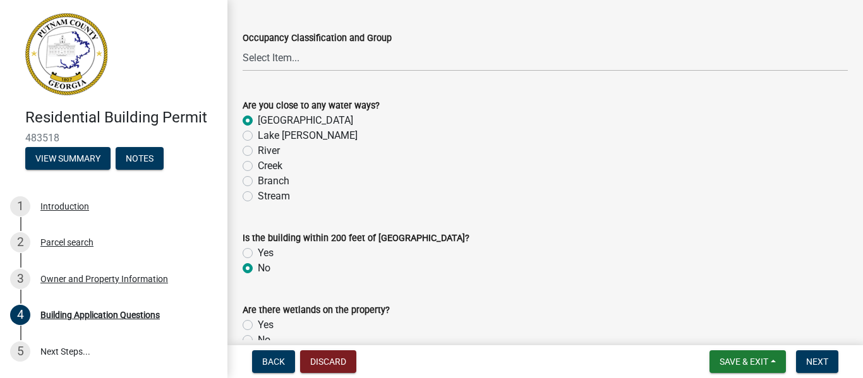
radio input "true"
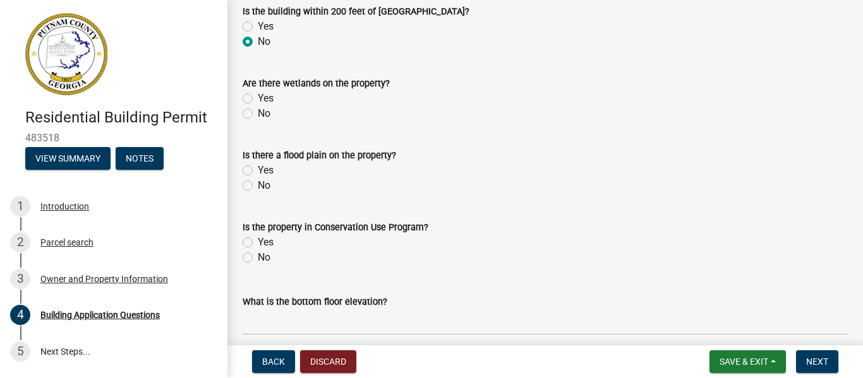
scroll to position [4629, 0]
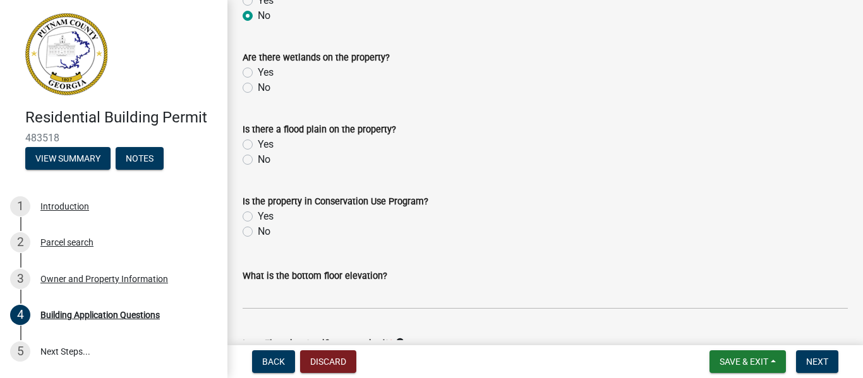
click at [258, 88] on label "No" at bounding box center [264, 87] width 13 height 15
click at [258, 88] on input "No" at bounding box center [262, 84] width 8 height 8
radio input "true"
click at [258, 161] on label "No" at bounding box center [264, 159] width 13 height 15
click at [258, 160] on input "No" at bounding box center [262, 156] width 8 height 8
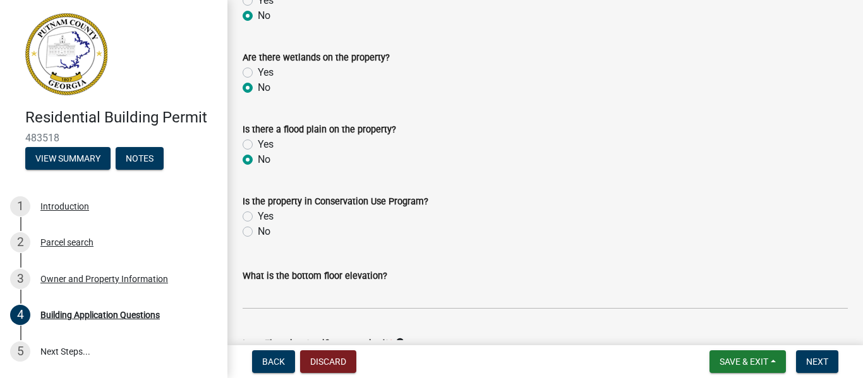
radio input "true"
click at [258, 234] on label "No" at bounding box center [264, 231] width 13 height 15
click at [258, 232] on input "No" at bounding box center [262, 228] width 8 height 8
radio input "true"
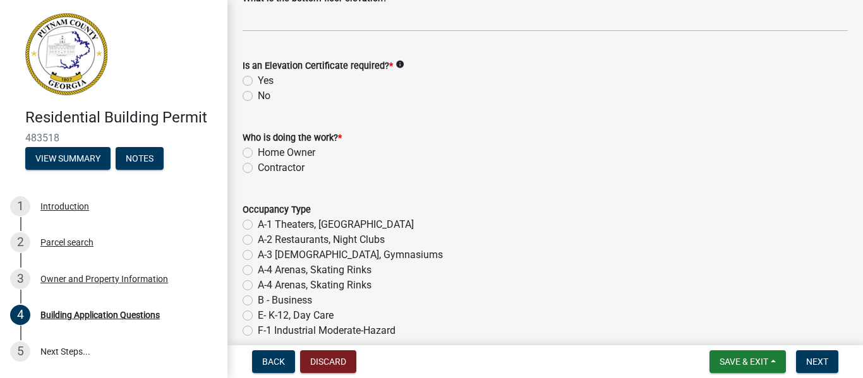
scroll to position [4933, 0]
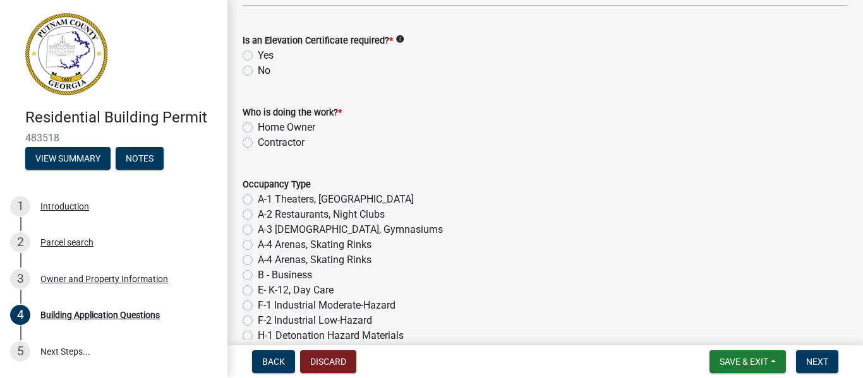
click at [258, 71] on label "No" at bounding box center [264, 70] width 13 height 15
click at [258, 71] on input "No" at bounding box center [262, 67] width 8 height 8
radio input "true"
click at [258, 126] on label "Home Owner" at bounding box center [286, 127] width 57 height 15
click at [258, 126] on input "Home Owner" at bounding box center [262, 124] width 8 height 8
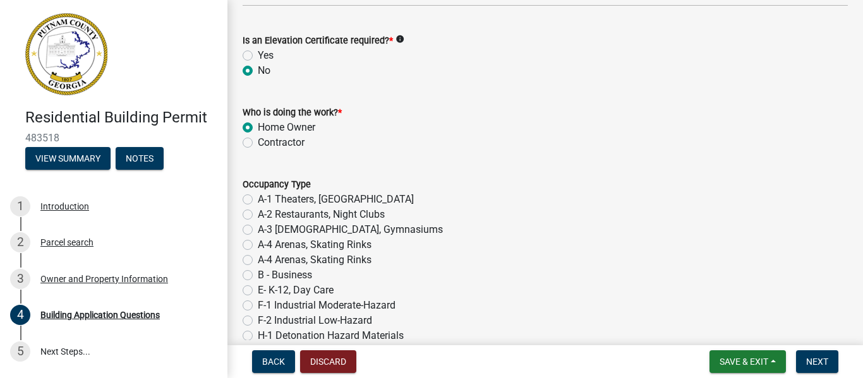
radio input "true"
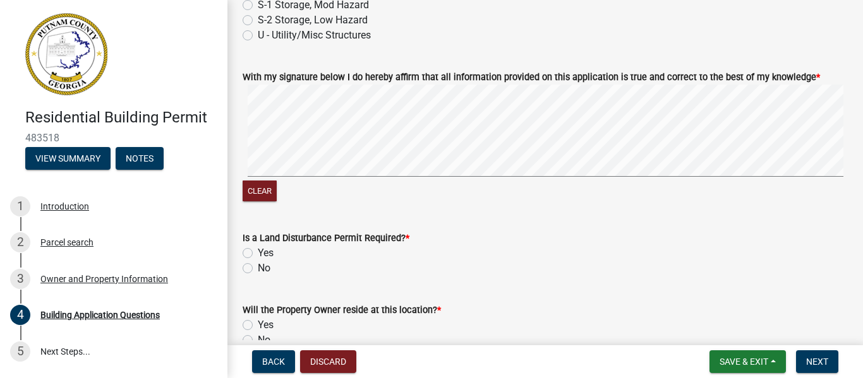
scroll to position [5530, 0]
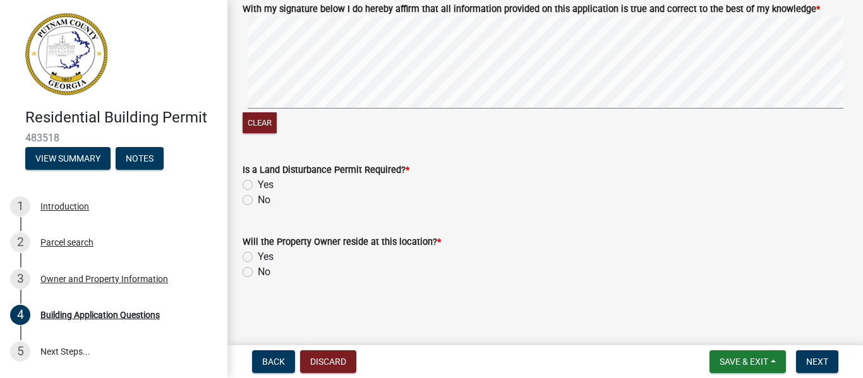
click at [258, 201] on label "No" at bounding box center [264, 200] width 13 height 15
click at [258, 201] on input "No" at bounding box center [262, 197] width 8 height 8
radio input "true"
click at [258, 256] on label "Yes" at bounding box center [266, 257] width 16 height 15
click at [258, 256] on input "Yes" at bounding box center [262, 254] width 8 height 8
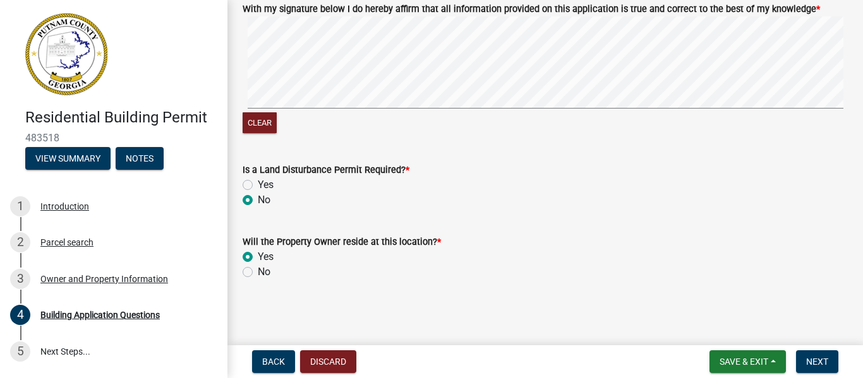
radio input "true"
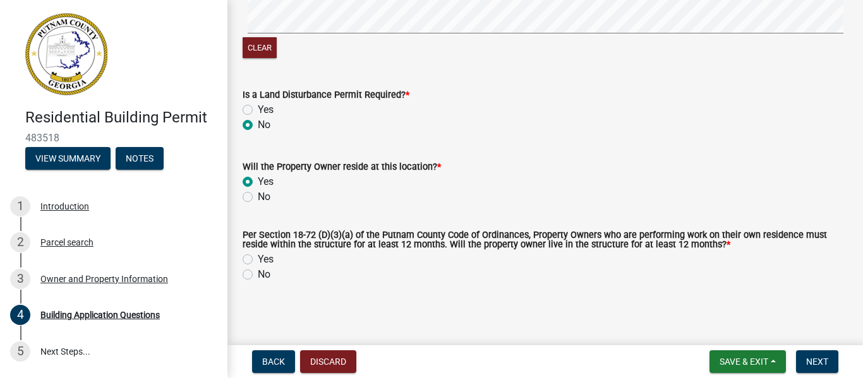
scroll to position [5609, 0]
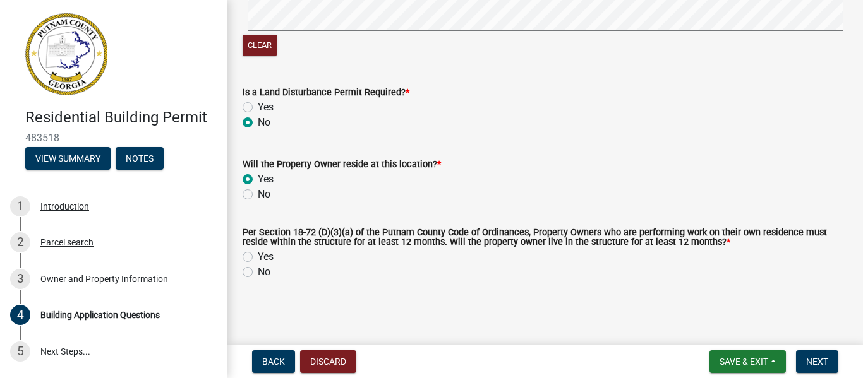
click at [258, 254] on label "Yes" at bounding box center [266, 257] width 16 height 15
click at [258, 254] on input "Yes" at bounding box center [262, 254] width 8 height 8
radio input "true"
click at [823, 359] on span "Next" at bounding box center [817, 362] width 22 height 10
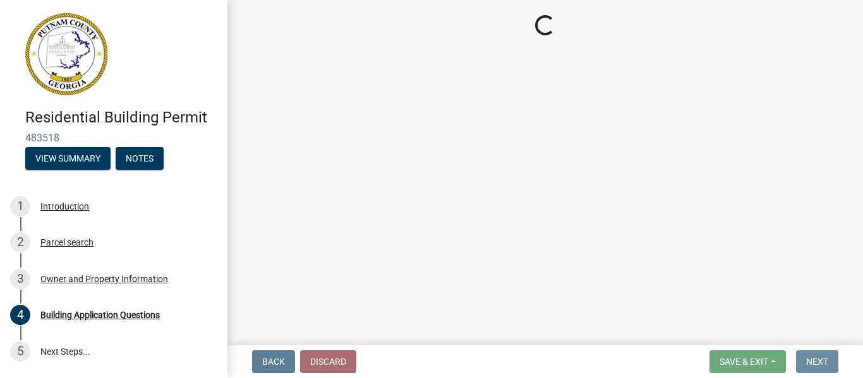
scroll to position [0, 0]
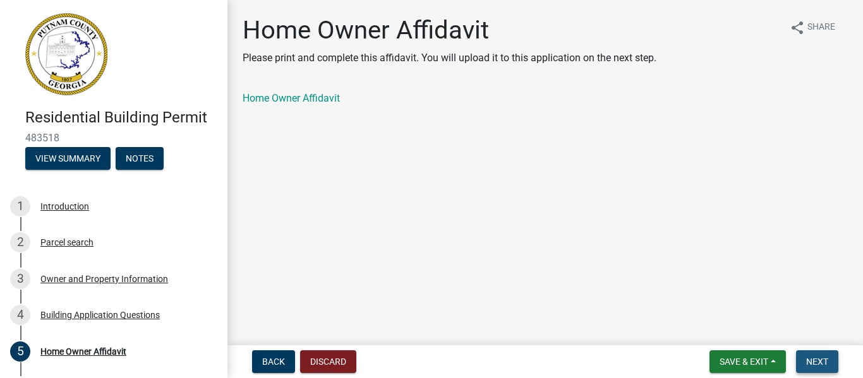
click at [827, 366] on span "Next" at bounding box center [817, 362] width 22 height 10
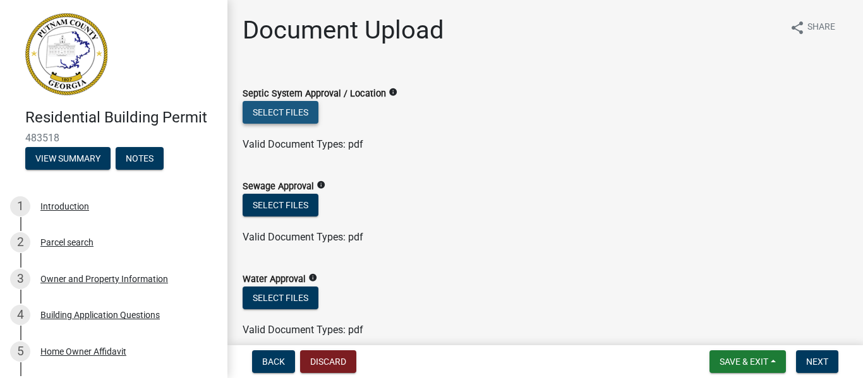
click at [293, 110] on button "Select files" at bounding box center [281, 112] width 76 height 23
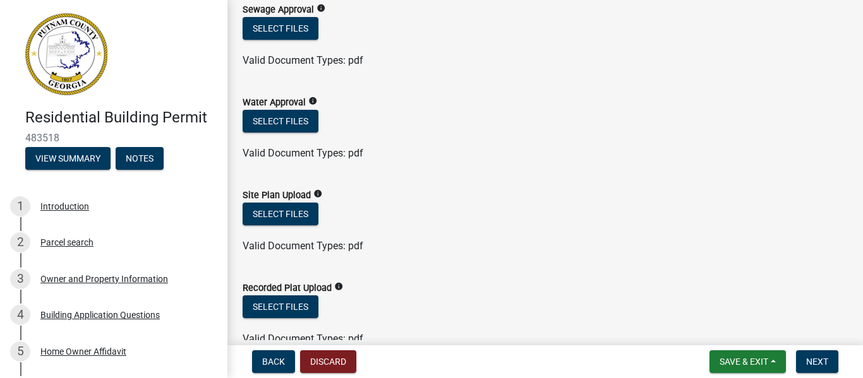
scroll to position [202, 0]
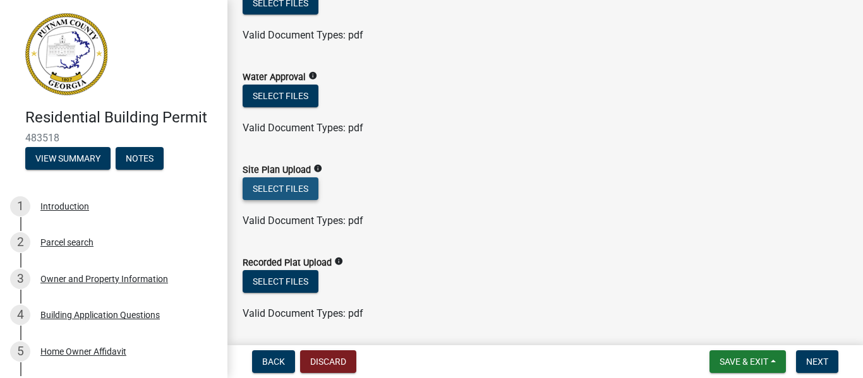
click at [285, 187] on button "Select files" at bounding box center [281, 189] width 76 height 23
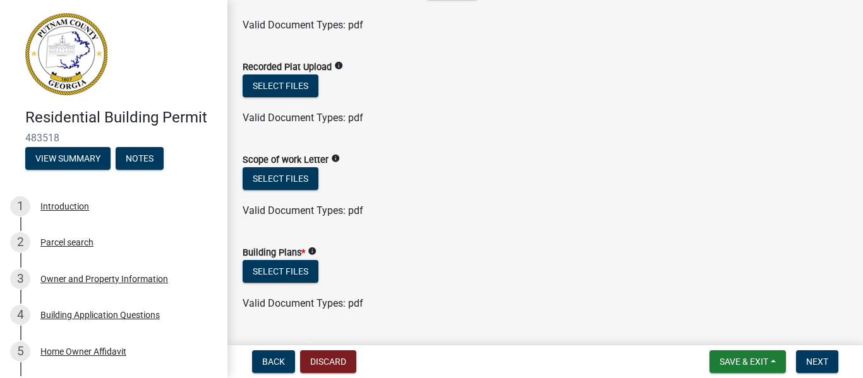
scroll to position [455, 0]
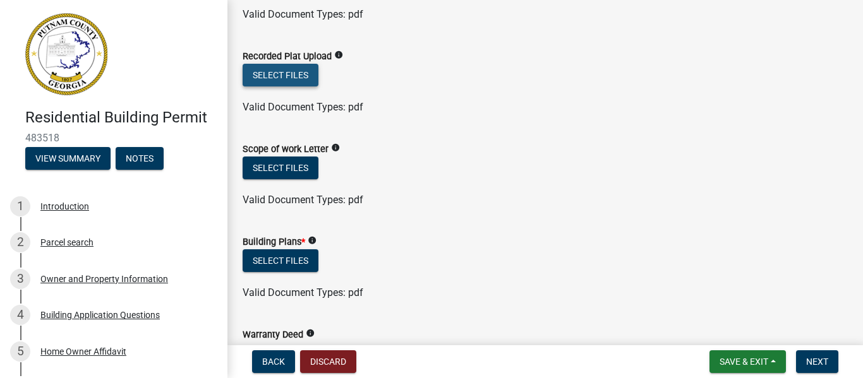
click at [291, 75] on button "Select files" at bounding box center [281, 75] width 76 height 23
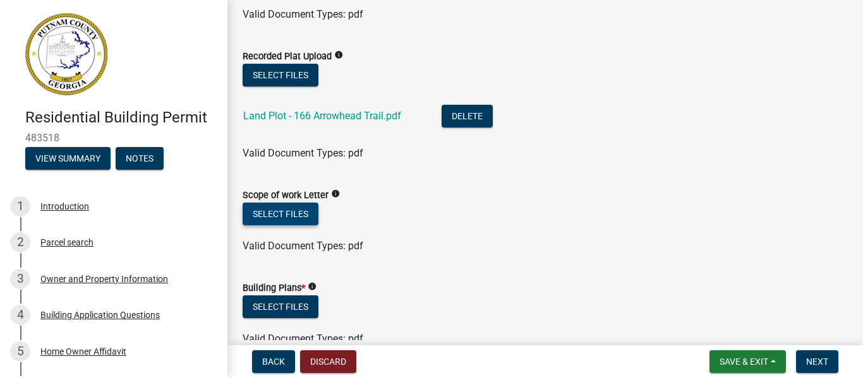
click at [293, 214] on button "Select files" at bounding box center [281, 214] width 76 height 23
click at [289, 217] on button "Select files" at bounding box center [281, 214] width 76 height 23
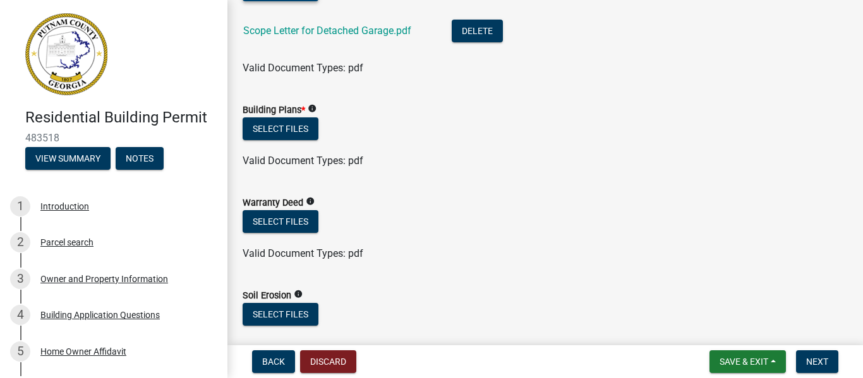
scroll to position [682, 0]
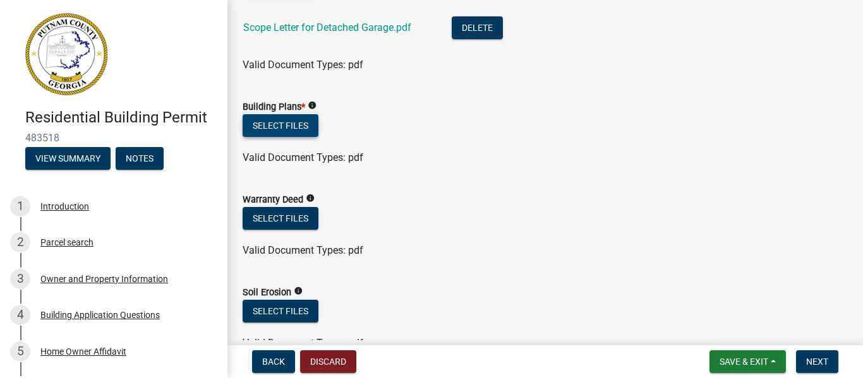
click at [275, 125] on button "Select files" at bounding box center [281, 125] width 76 height 23
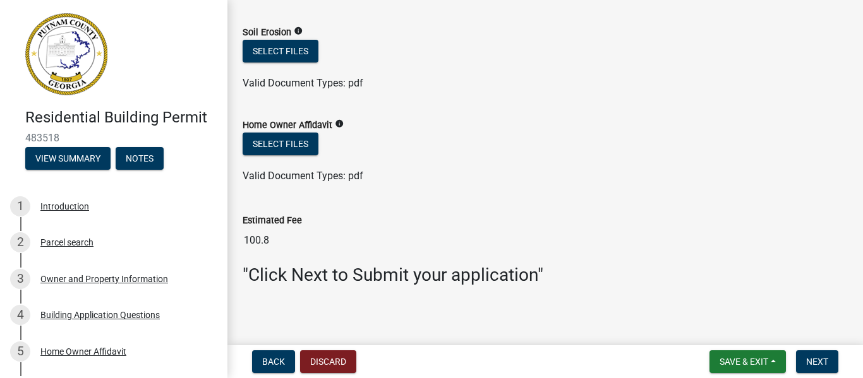
scroll to position [994, 0]
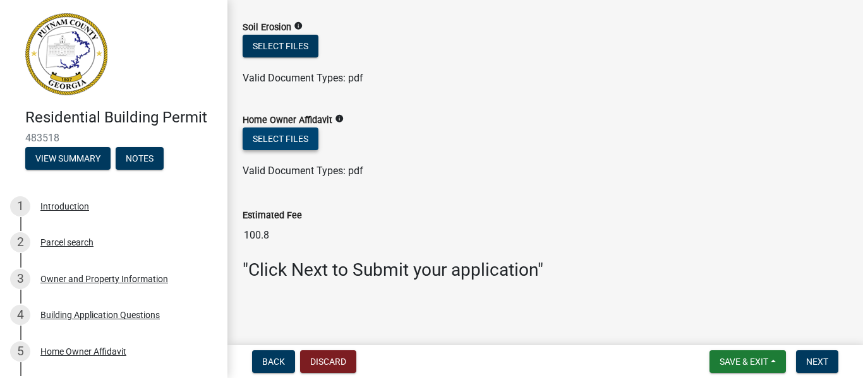
click at [285, 139] on button "Select files" at bounding box center [281, 139] width 76 height 23
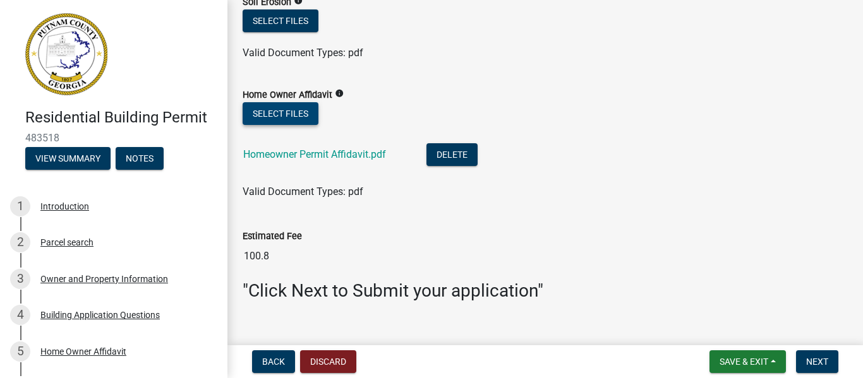
scroll to position [1040, 0]
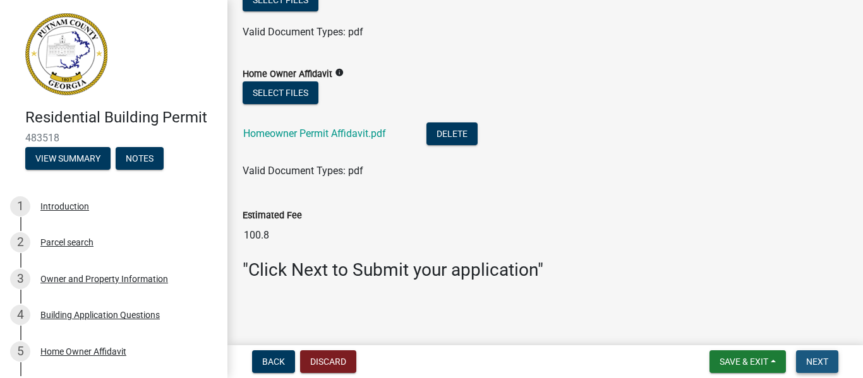
click at [820, 359] on span "Next" at bounding box center [817, 362] width 22 height 10
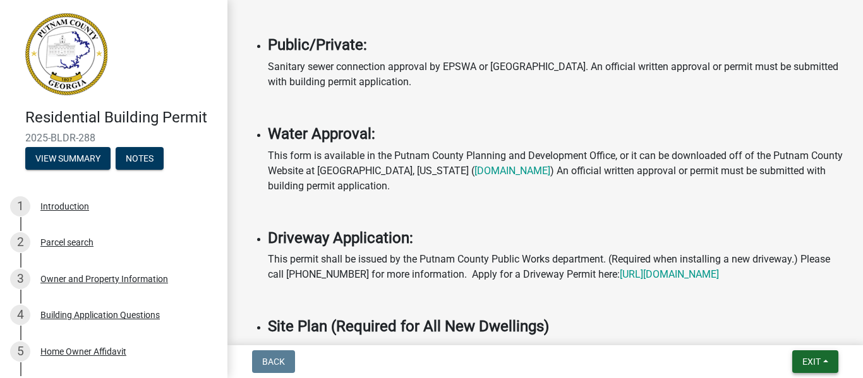
scroll to position [606, 0]
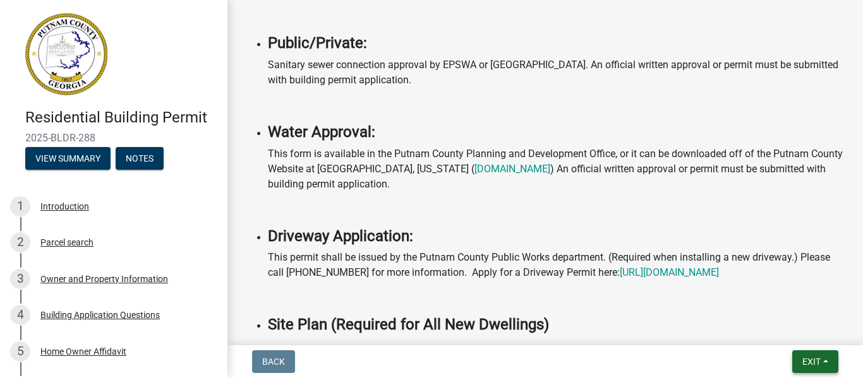
click at [813, 363] on span "Exit" at bounding box center [811, 362] width 18 height 10
click at [768, 331] on button "Save & Exit" at bounding box center [787, 329] width 101 height 30
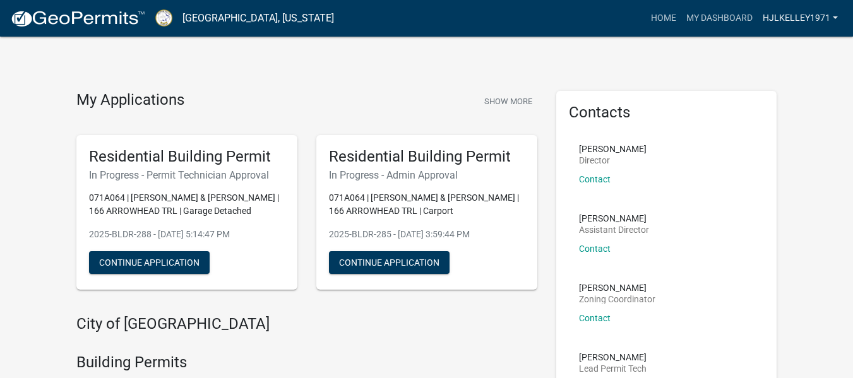
click at [814, 15] on link "hjlkelley1971" at bounding box center [800, 18] width 85 height 24
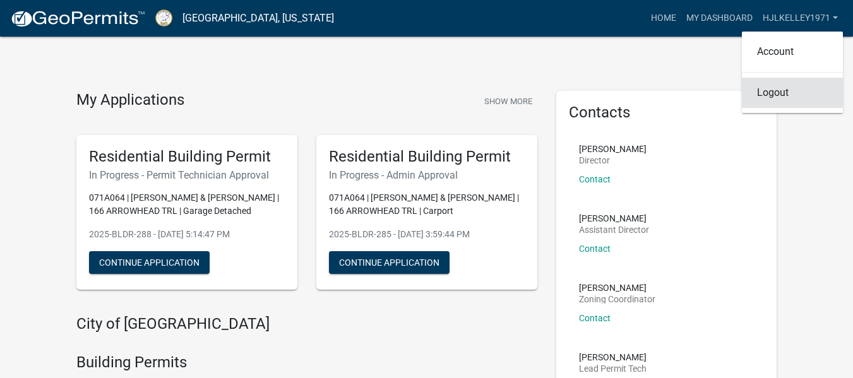
click at [765, 95] on link "Logout" at bounding box center [792, 93] width 101 height 30
